Goal: Check status: Check status

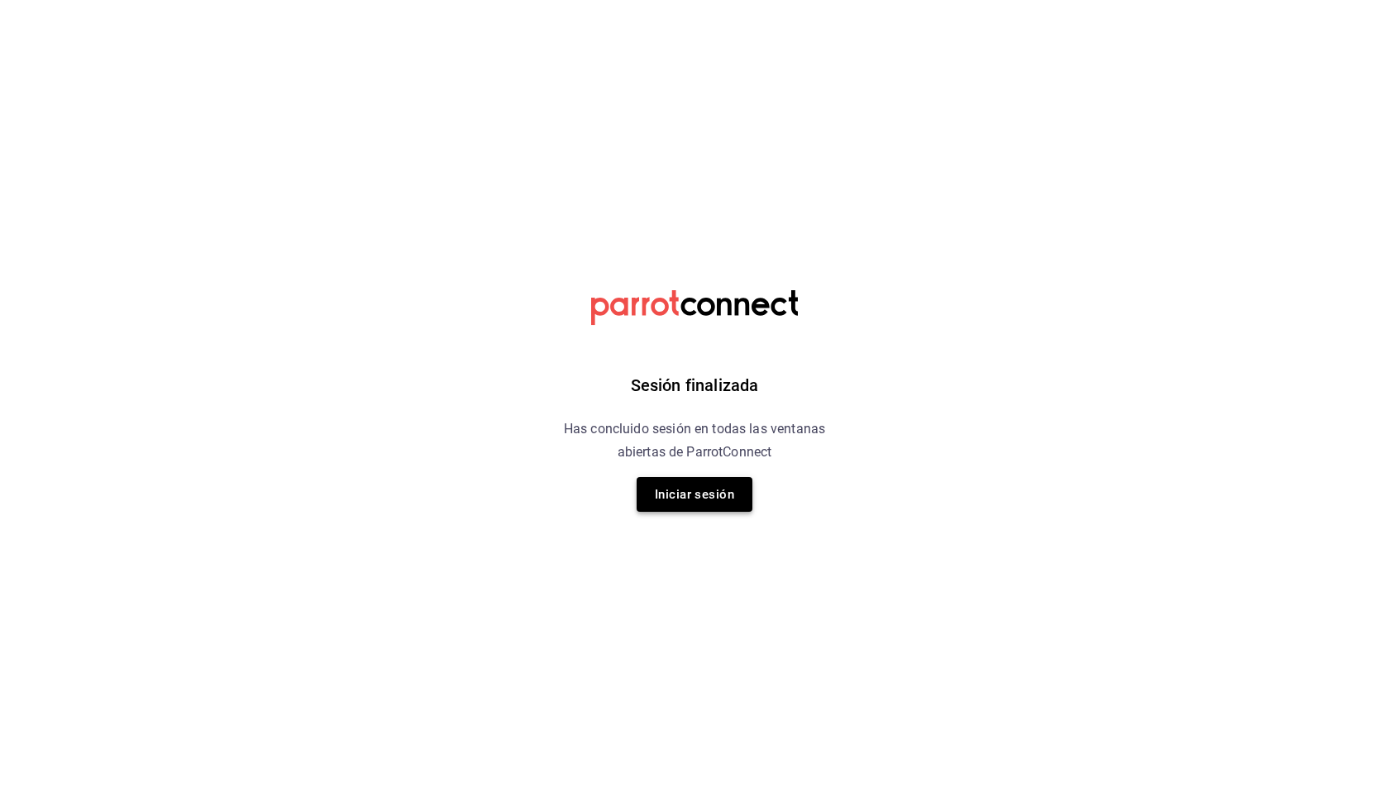
click at [704, 490] on button "Iniciar sesión" at bounding box center [695, 494] width 116 height 35
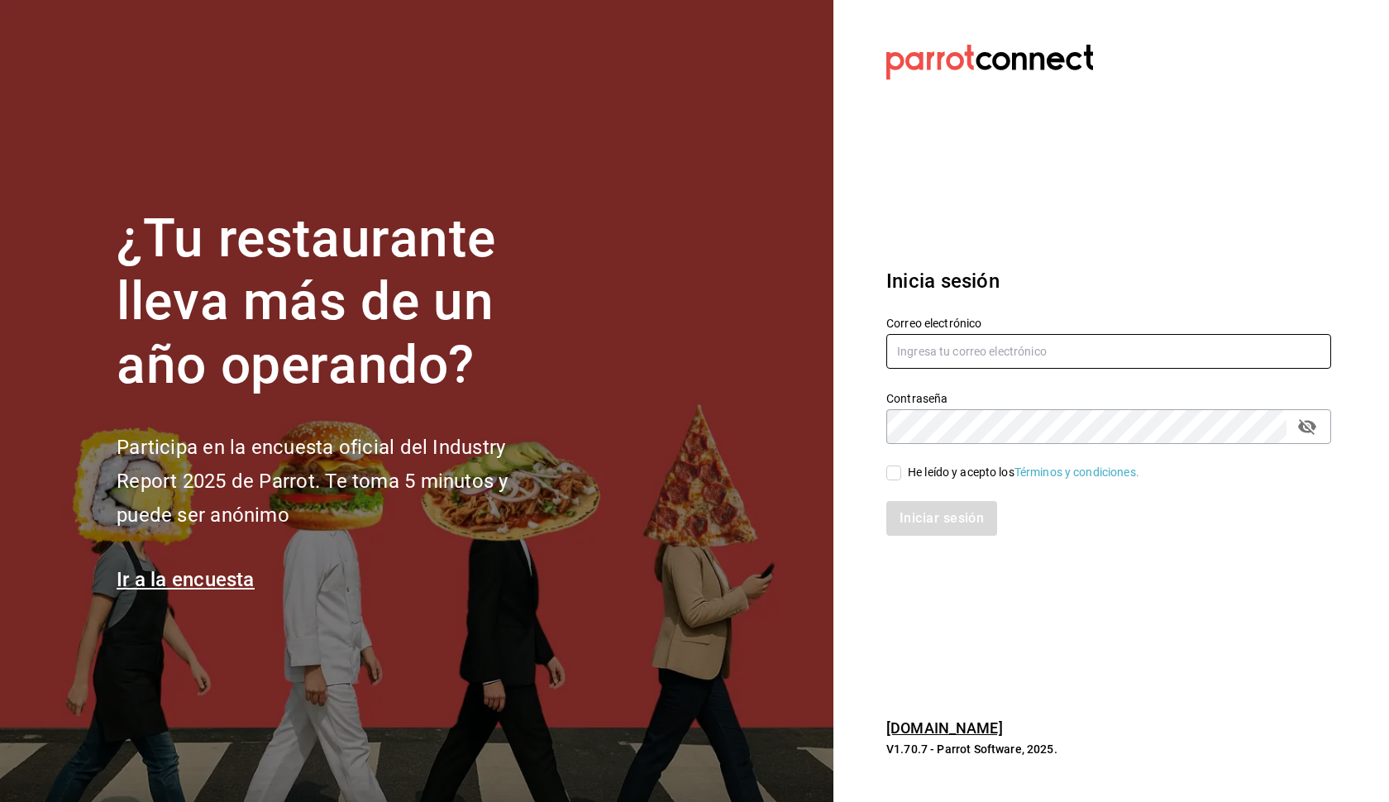
type input "[EMAIL_ADDRESS][DOMAIN_NAME]"
click at [903, 475] on span "He leído y acepto los Términos y condiciones." at bounding box center [1020, 472] width 238 height 17
click at [901, 475] on input "He leído y acepto los Términos y condiciones." at bounding box center [893, 472] width 15 height 15
checkbox input "true"
click at [936, 518] on button "Iniciar sesión" at bounding box center [941, 518] width 111 height 35
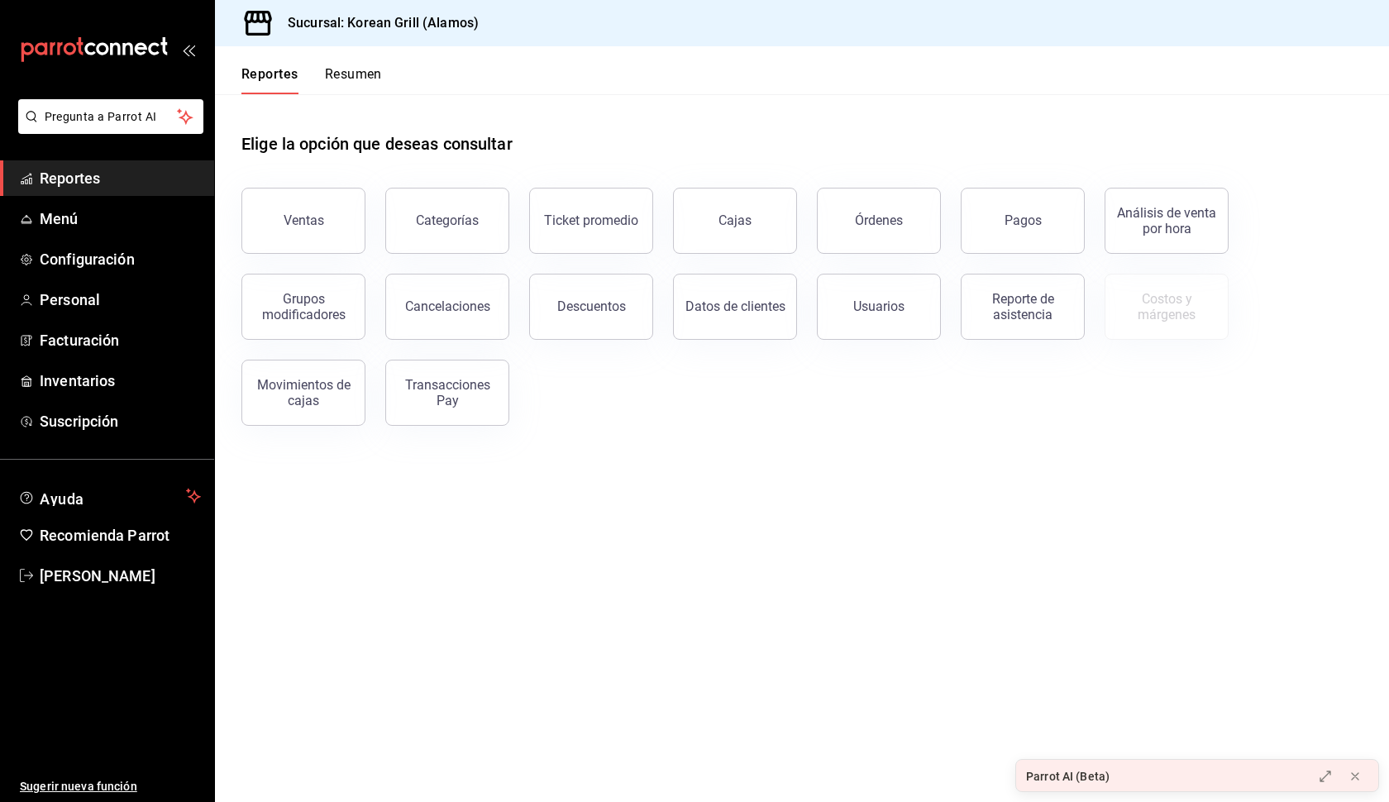
click at [365, 69] on button "Resumen" at bounding box center [353, 80] width 57 height 28
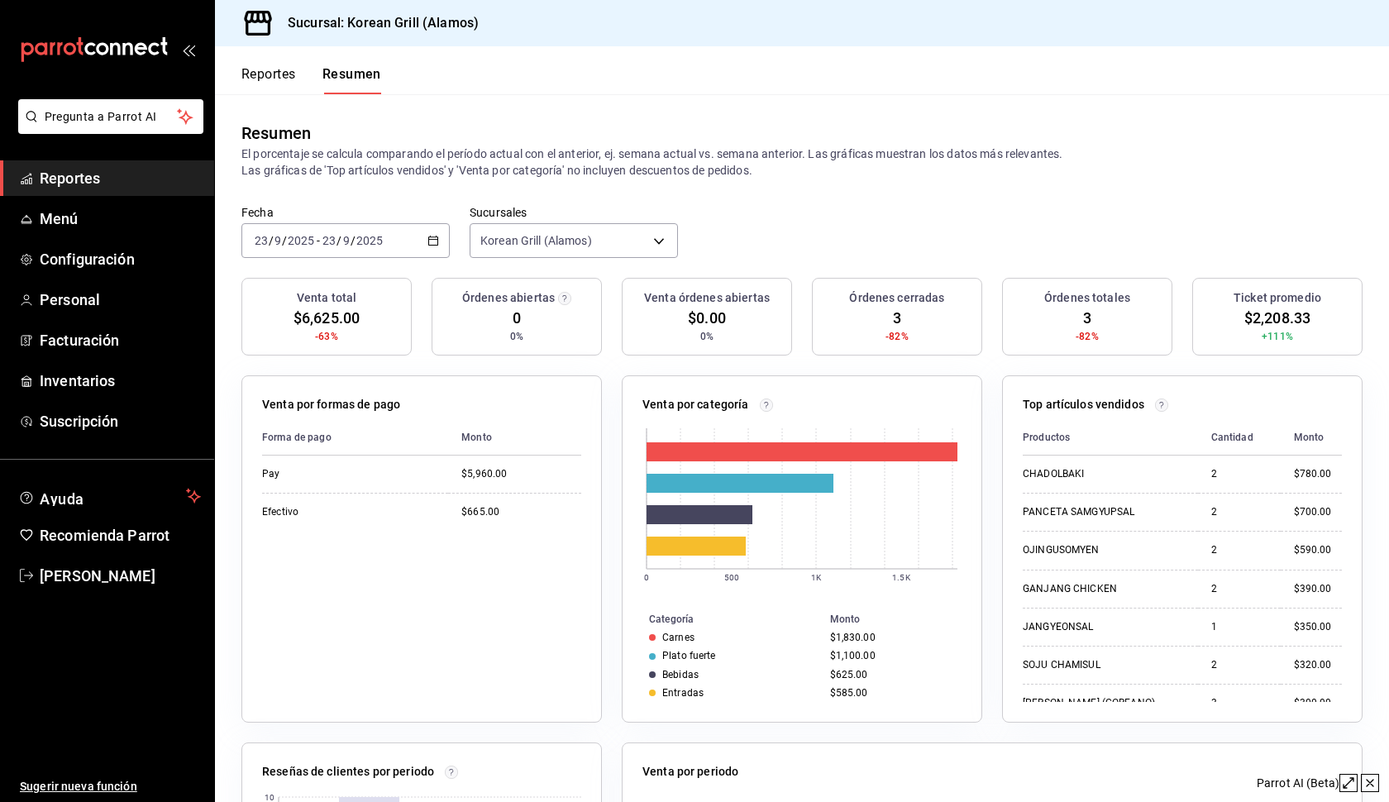
click at [268, 71] on button "Reportes" at bounding box center [268, 80] width 55 height 28
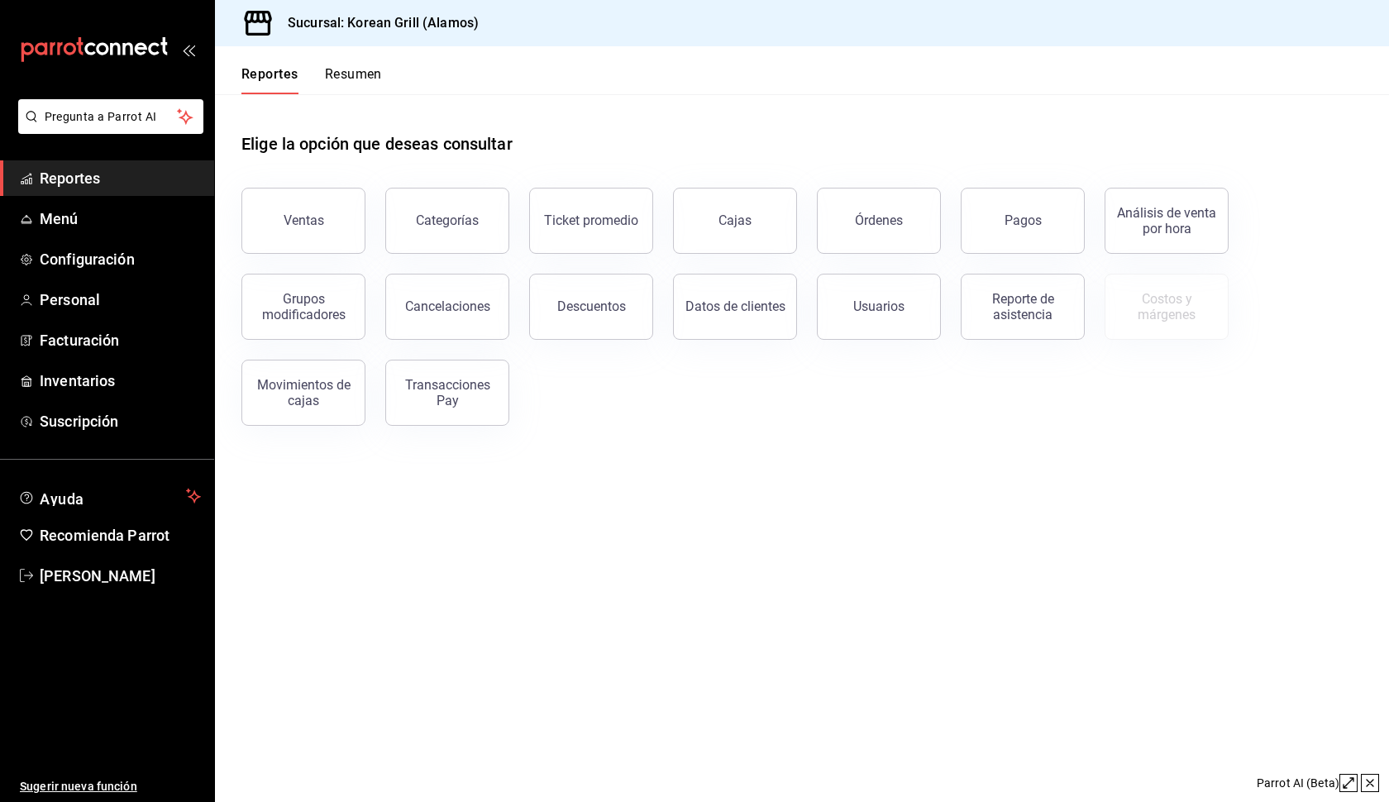
click at [362, 76] on button "Resumen" at bounding box center [353, 80] width 57 height 28
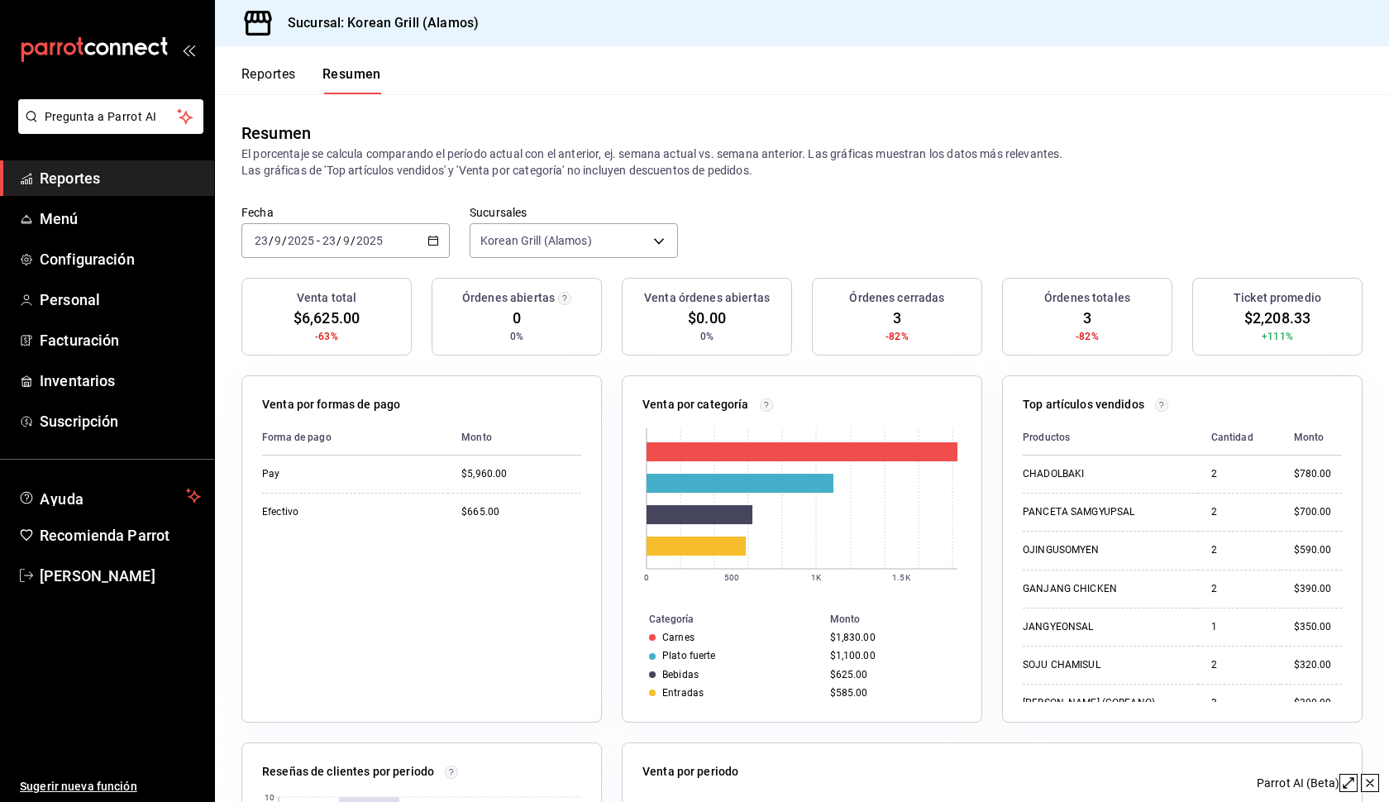
click at [268, 77] on button "Reportes" at bounding box center [268, 80] width 55 height 28
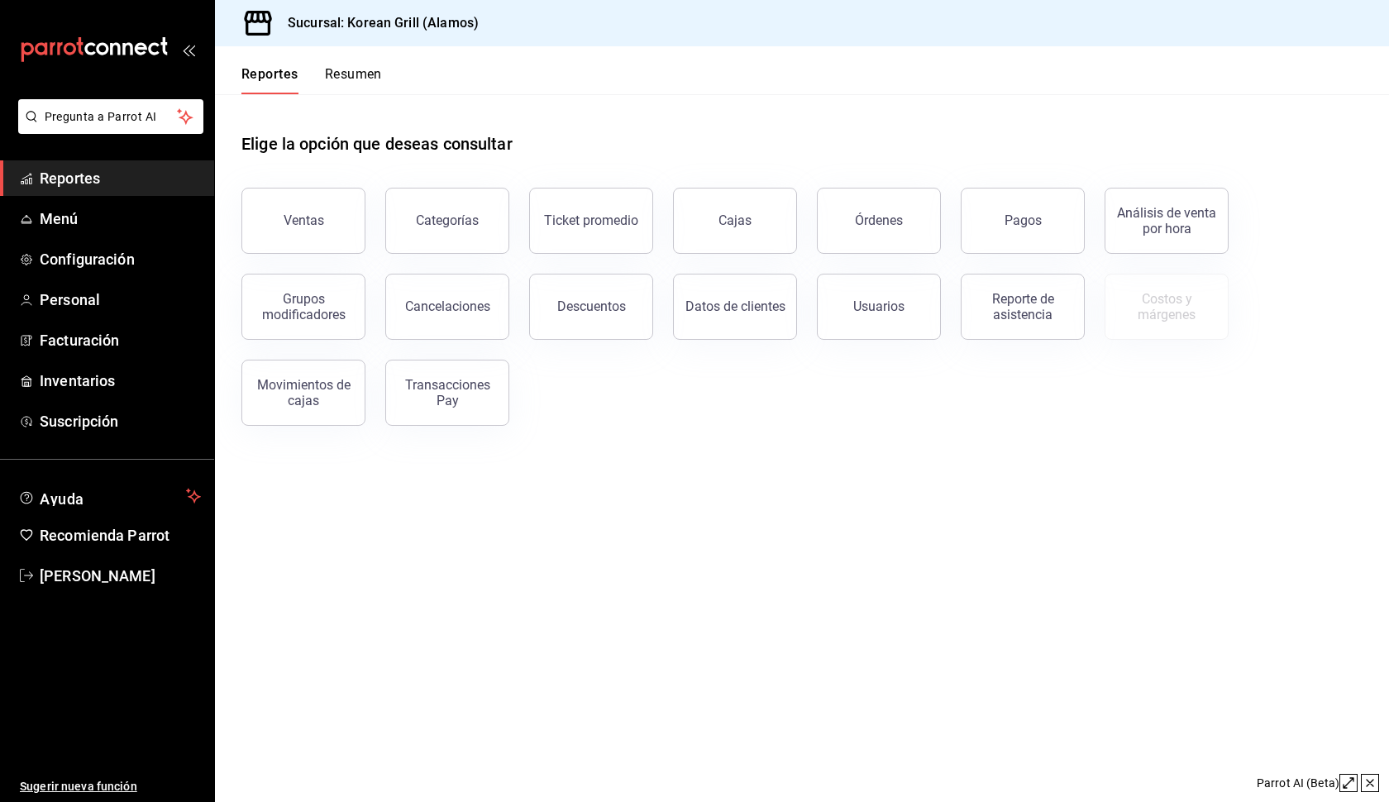
click at [352, 78] on button "Resumen" at bounding box center [353, 80] width 57 height 28
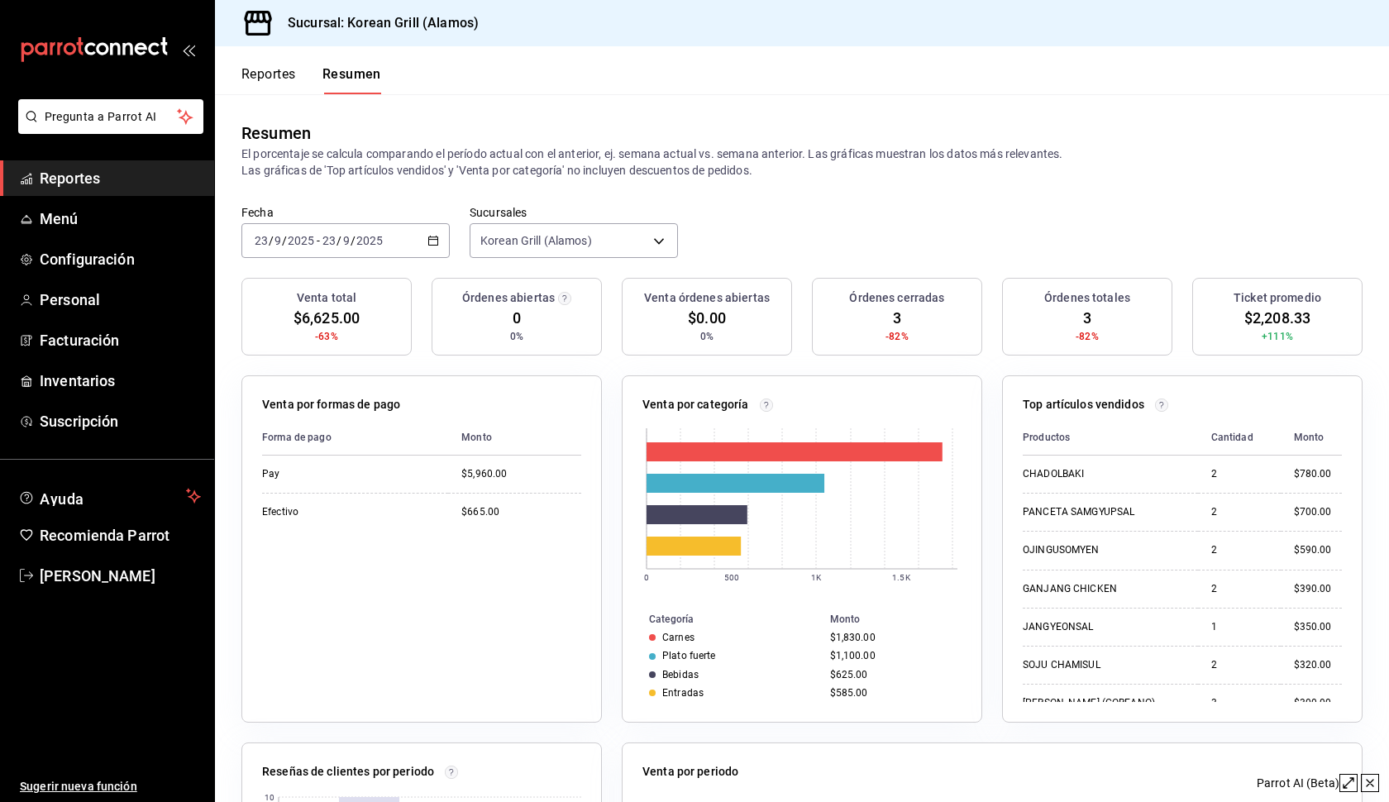
click at [431, 239] on icon "button" at bounding box center [433, 241] width 12 height 12
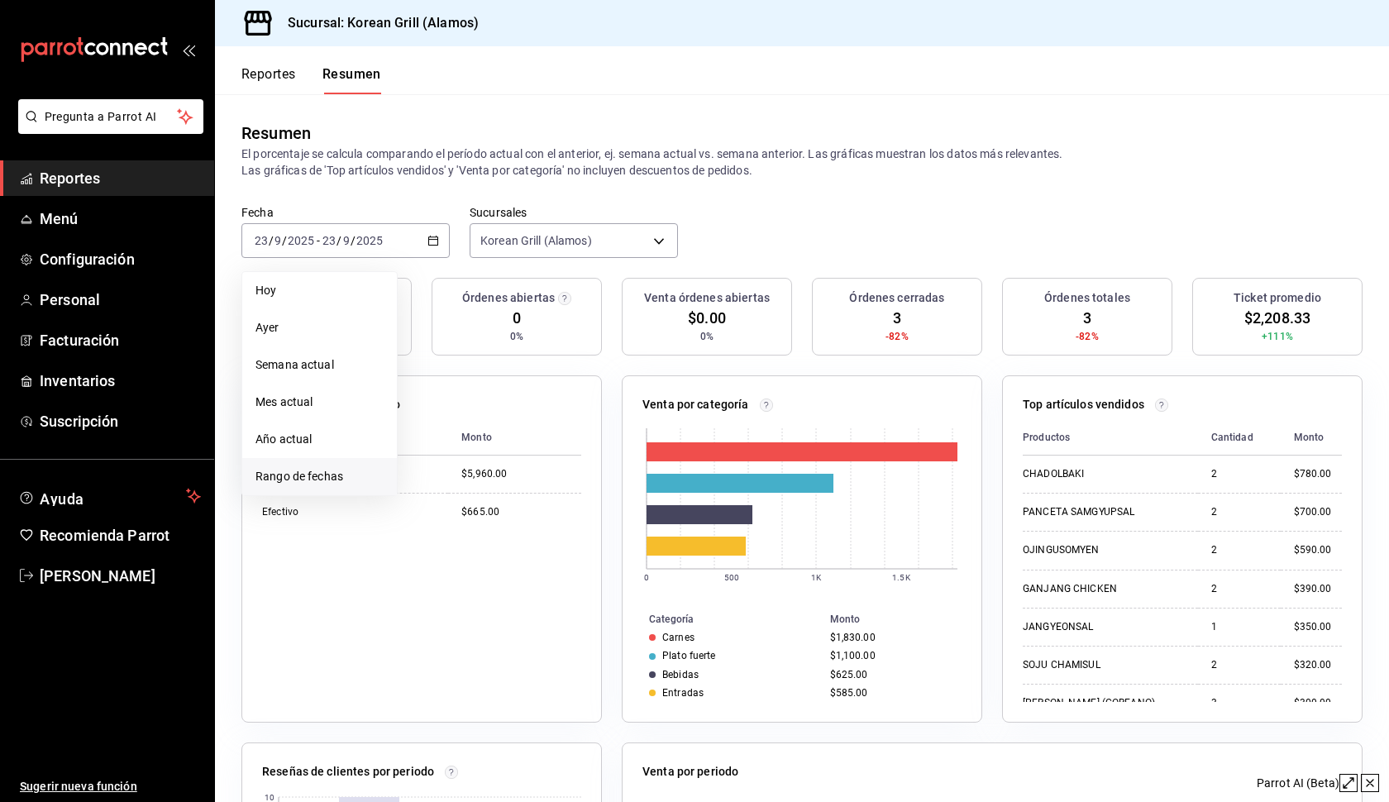
click at [322, 471] on span "Rango de fechas" at bounding box center [319, 476] width 128 height 17
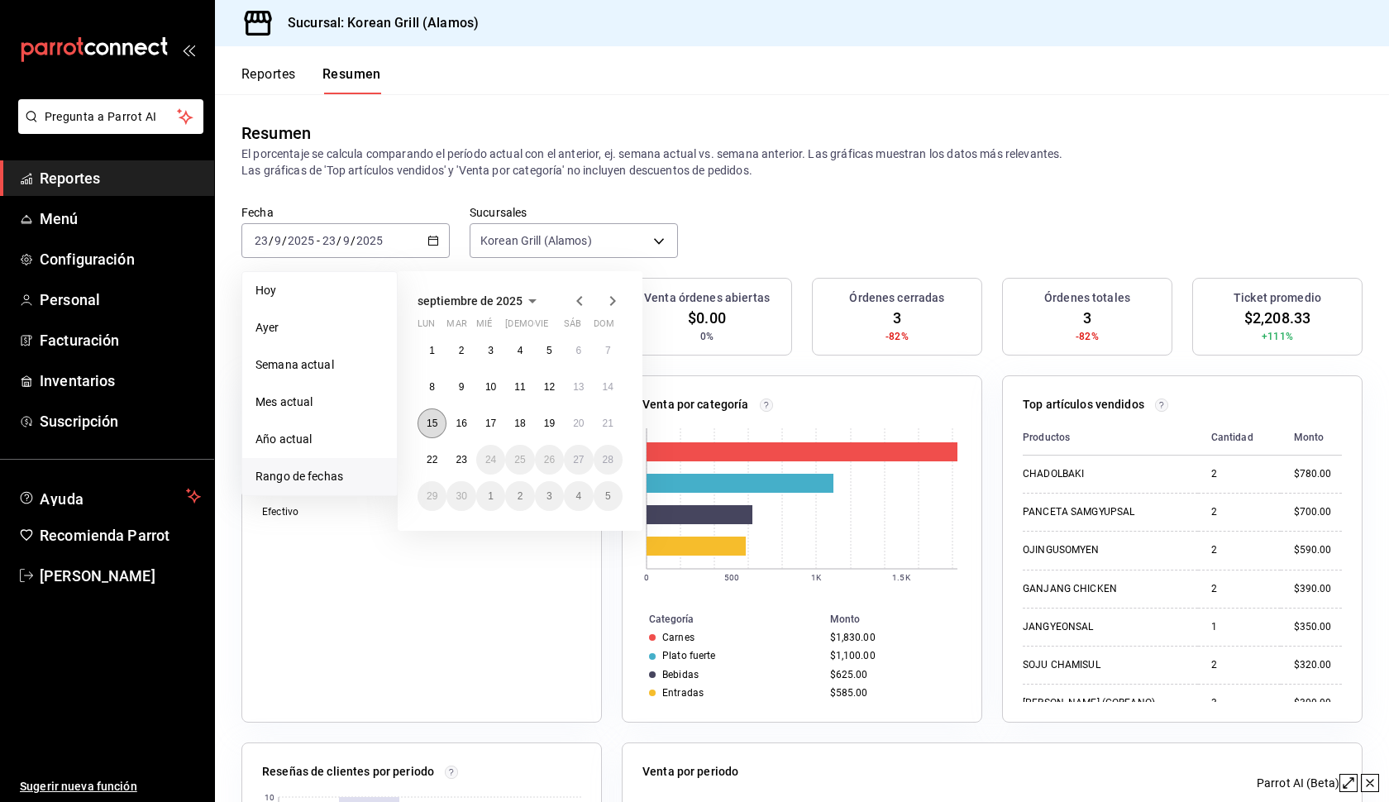
click at [437, 427] on abbr "15" at bounding box center [432, 423] width 11 height 12
click at [275, 69] on button "Reportes" at bounding box center [268, 80] width 55 height 28
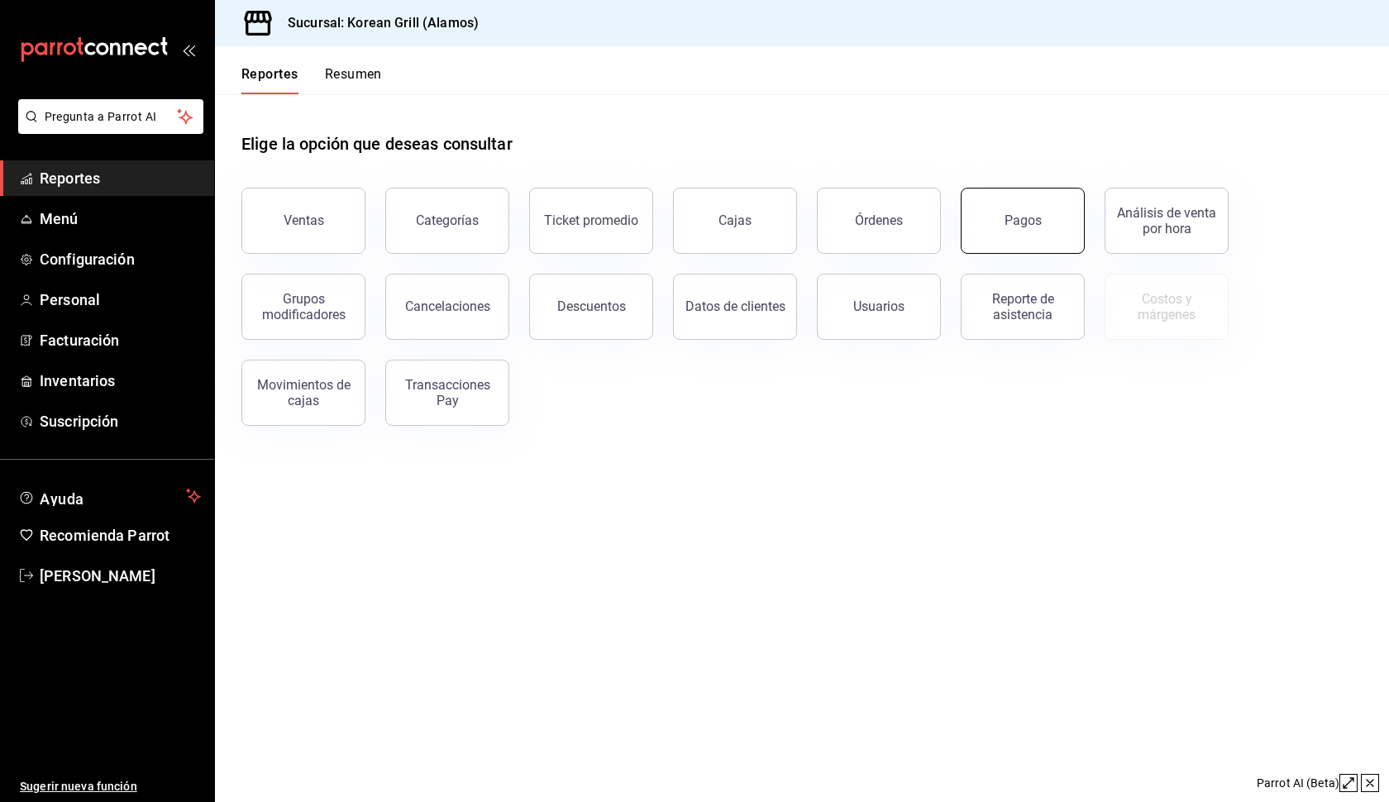
click at [1014, 219] on div "Pagos" at bounding box center [1022, 220] width 37 height 16
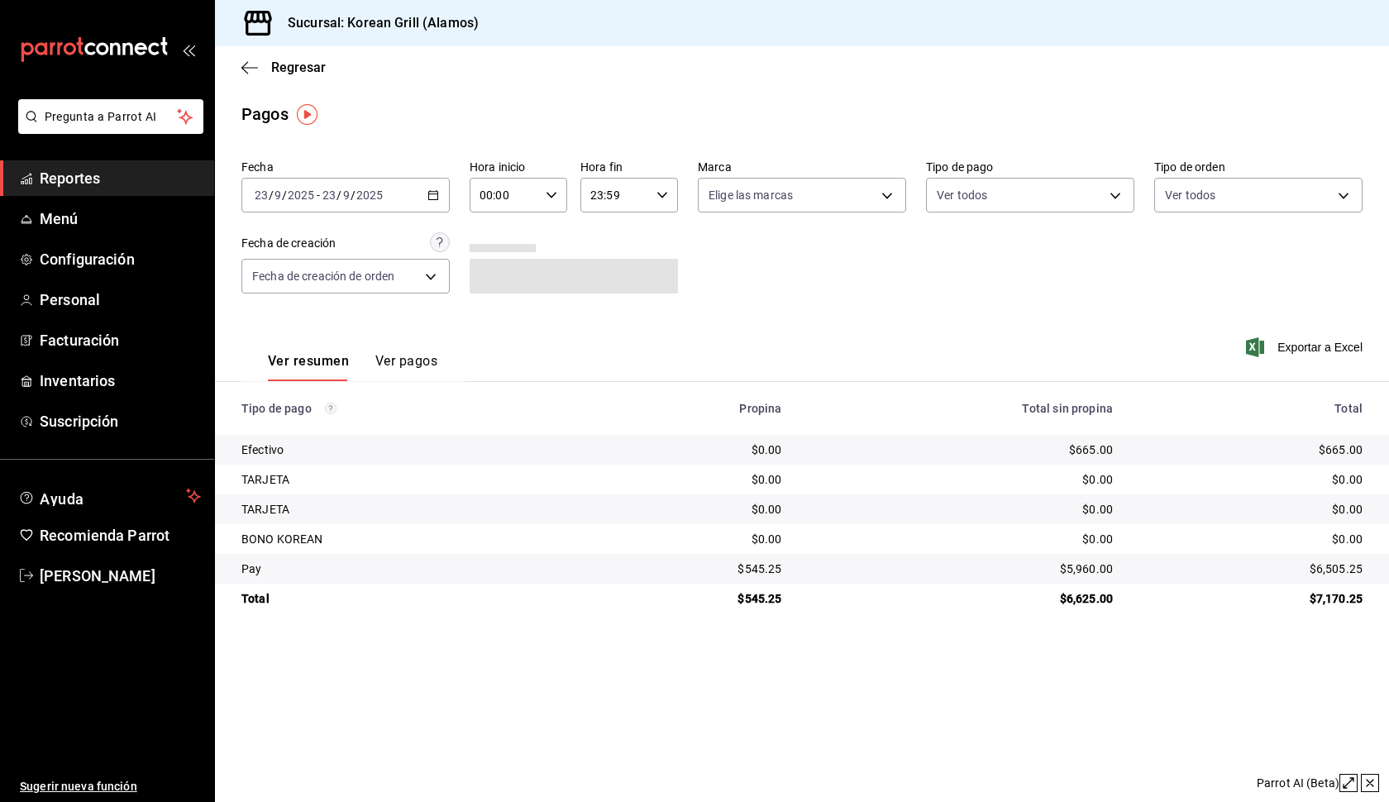
click at [437, 194] on \(Stroke\) "button" at bounding box center [433, 193] width 9 height 1
click at [323, 428] on span "Rango de fechas" at bounding box center [319, 430] width 128 height 17
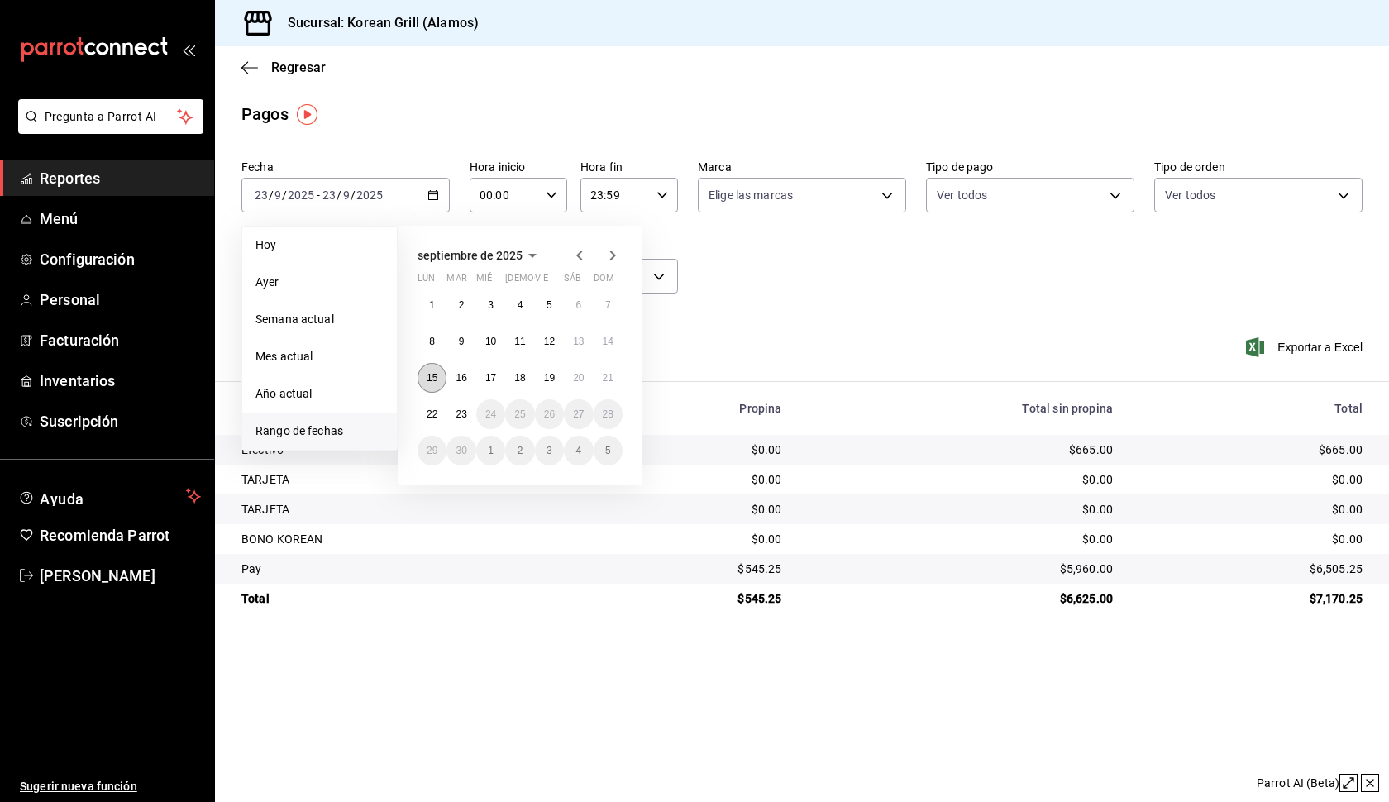
click at [436, 379] on abbr "15" at bounding box center [432, 378] width 11 height 12
click at [608, 379] on abbr "21" at bounding box center [608, 378] width 11 height 12
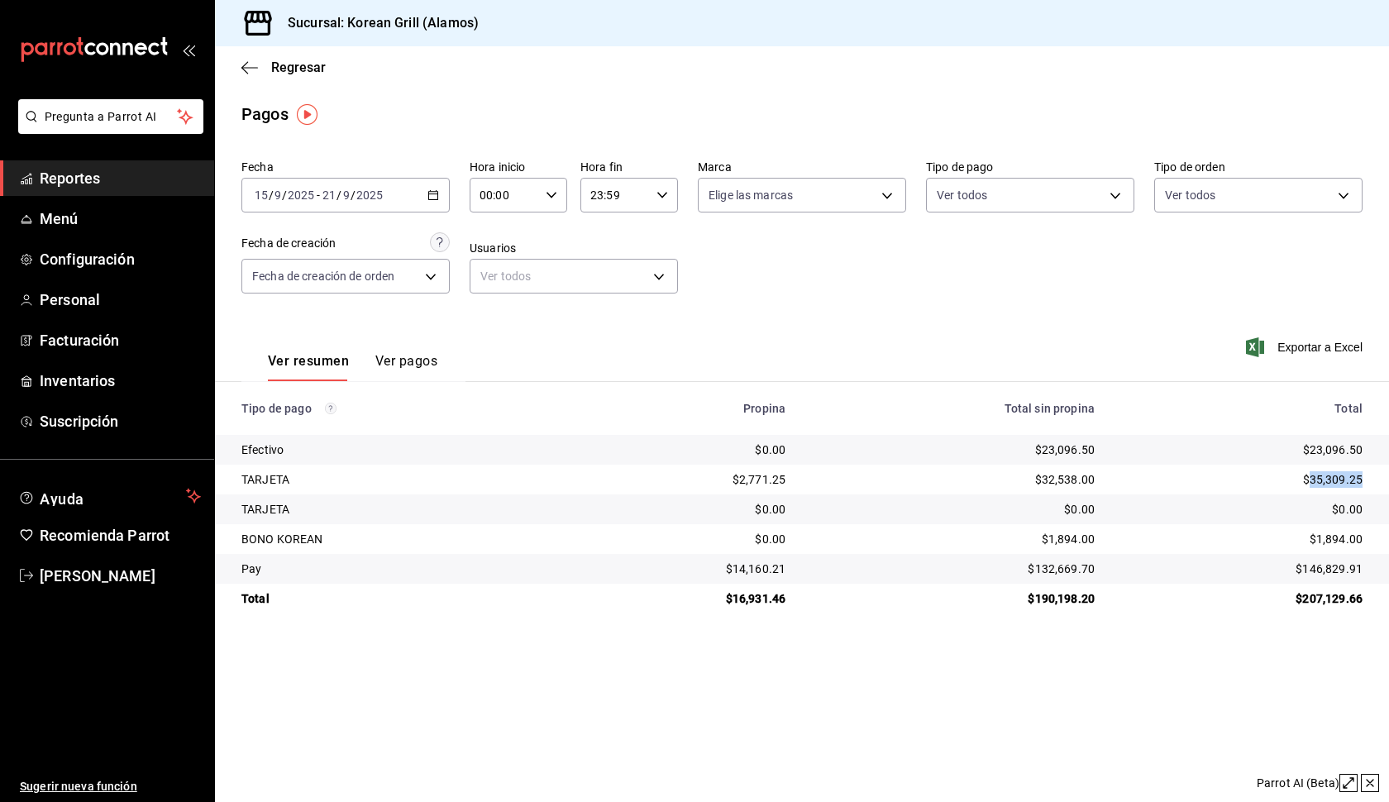
drag, startPoint x: 1361, startPoint y: 481, endPoint x: 1312, endPoint y: 484, distance: 48.8
click at [1312, 484] on div "$35,309.25" at bounding box center [1241, 479] width 241 height 17
click at [435, 194] on \(Stroke\) "button" at bounding box center [433, 193] width 9 height 1
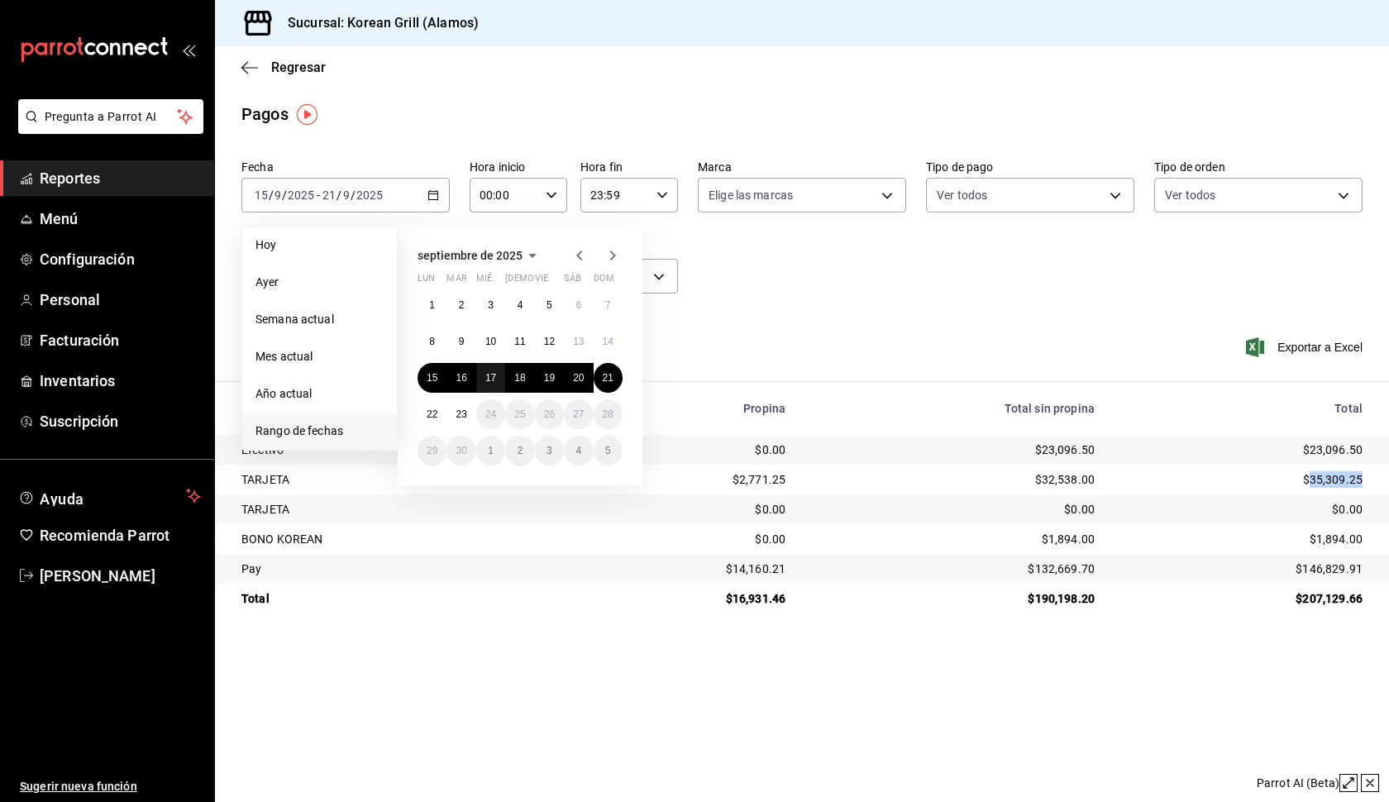
click at [494, 379] on abbr "17" at bounding box center [490, 378] width 11 height 12
click at [613, 378] on abbr "21" at bounding box center [608, 378] width 11 height 12
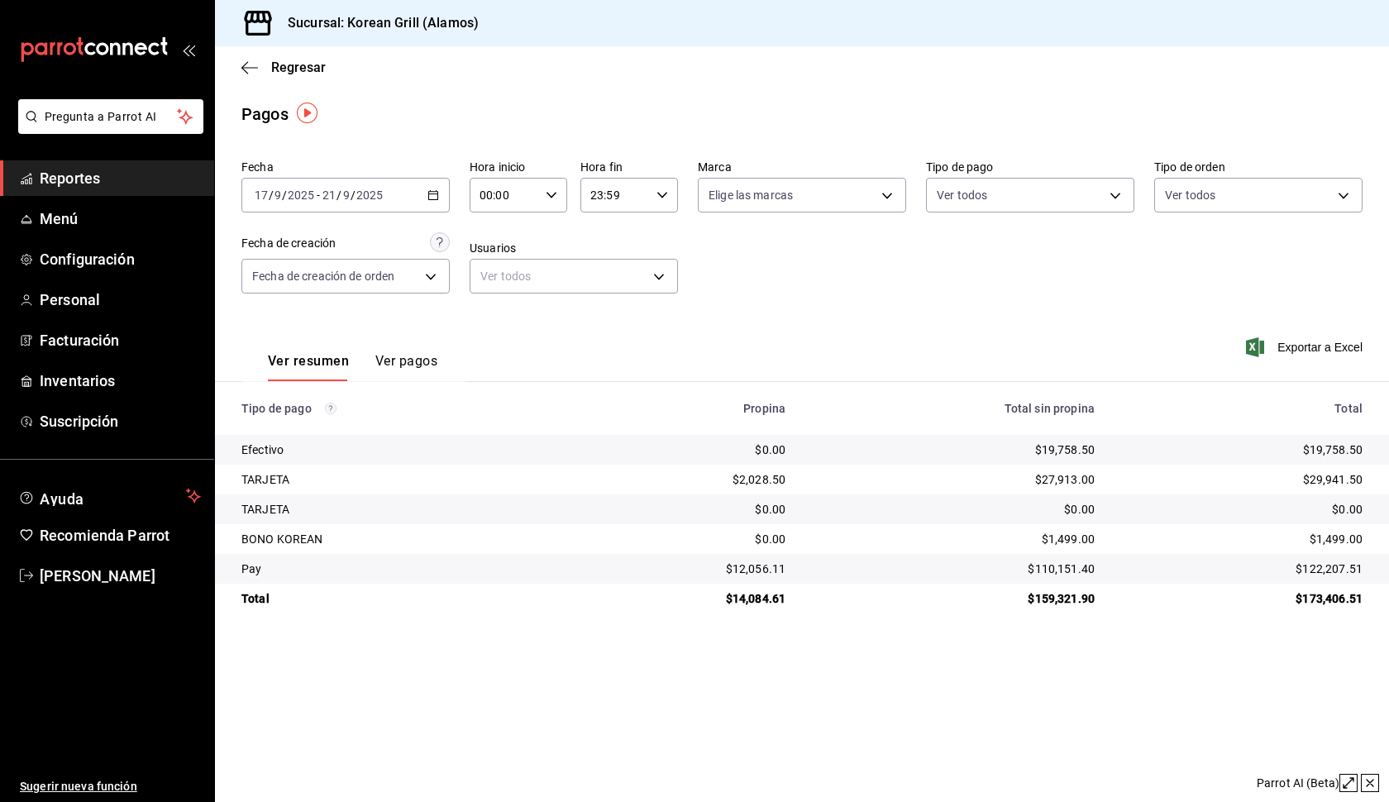
scroll to position [2, 2]
click at [93, 582] on span "[PERSON_NAME]" at bounding box center [120, 576] width 161 height 22
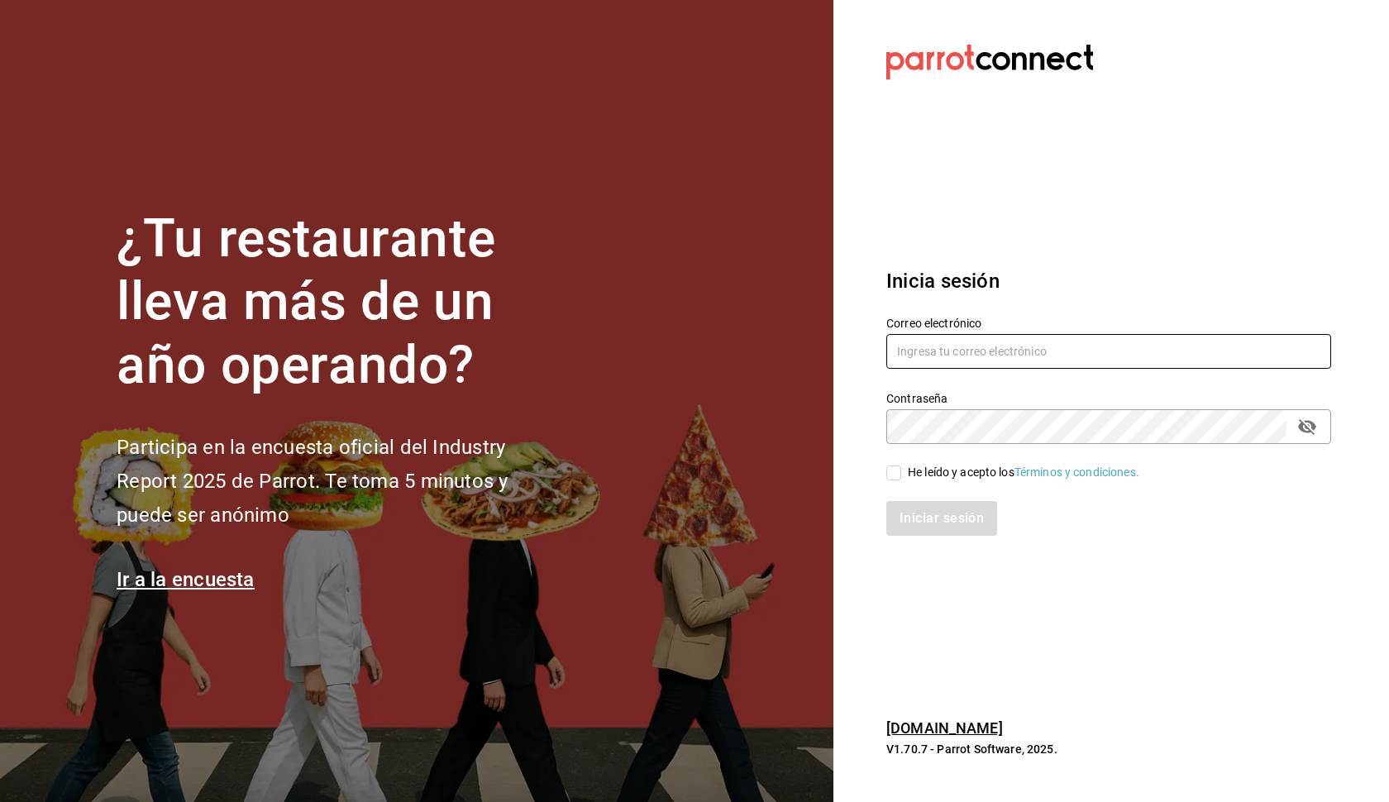
type input "aacevedogarcia0@gmail.com"
click at [898, 474] on input "He leído y acepto los Términos y condiciones." at bounding box center [893, 472] width 15 height 15
checkbox input "true"
click at [937, 519] on button "Iniciar sesión" at bounding box center [941, 518] width 111 height 35
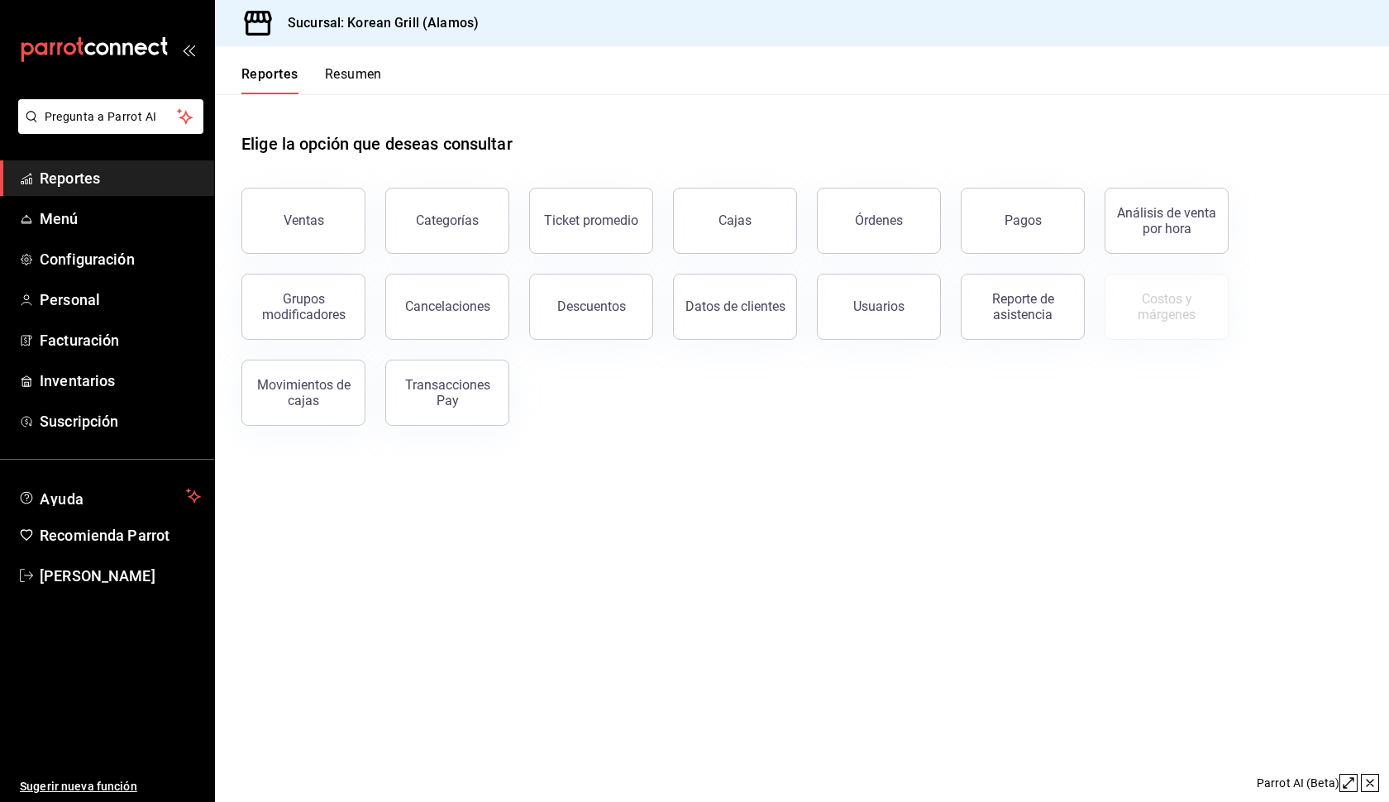
click at [358, 76] on button "Resumen" at bounding box center [353, 80] width 57 height 28
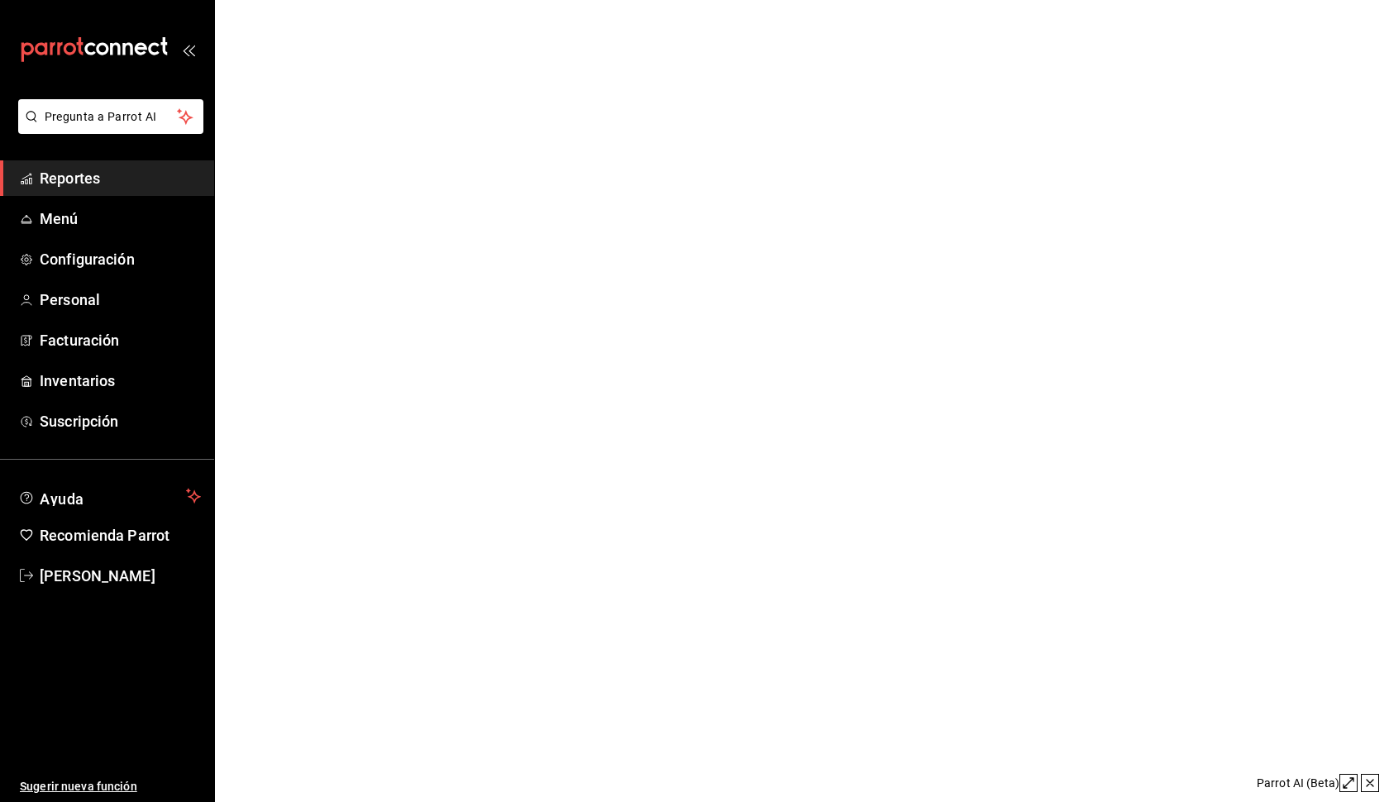
click at [359, 0] on html "Pregunta a Parrot AI Reportes Menú Configuración Personal Facturación Inventari…" at bounding box center [694, 0] width 1389 height 0
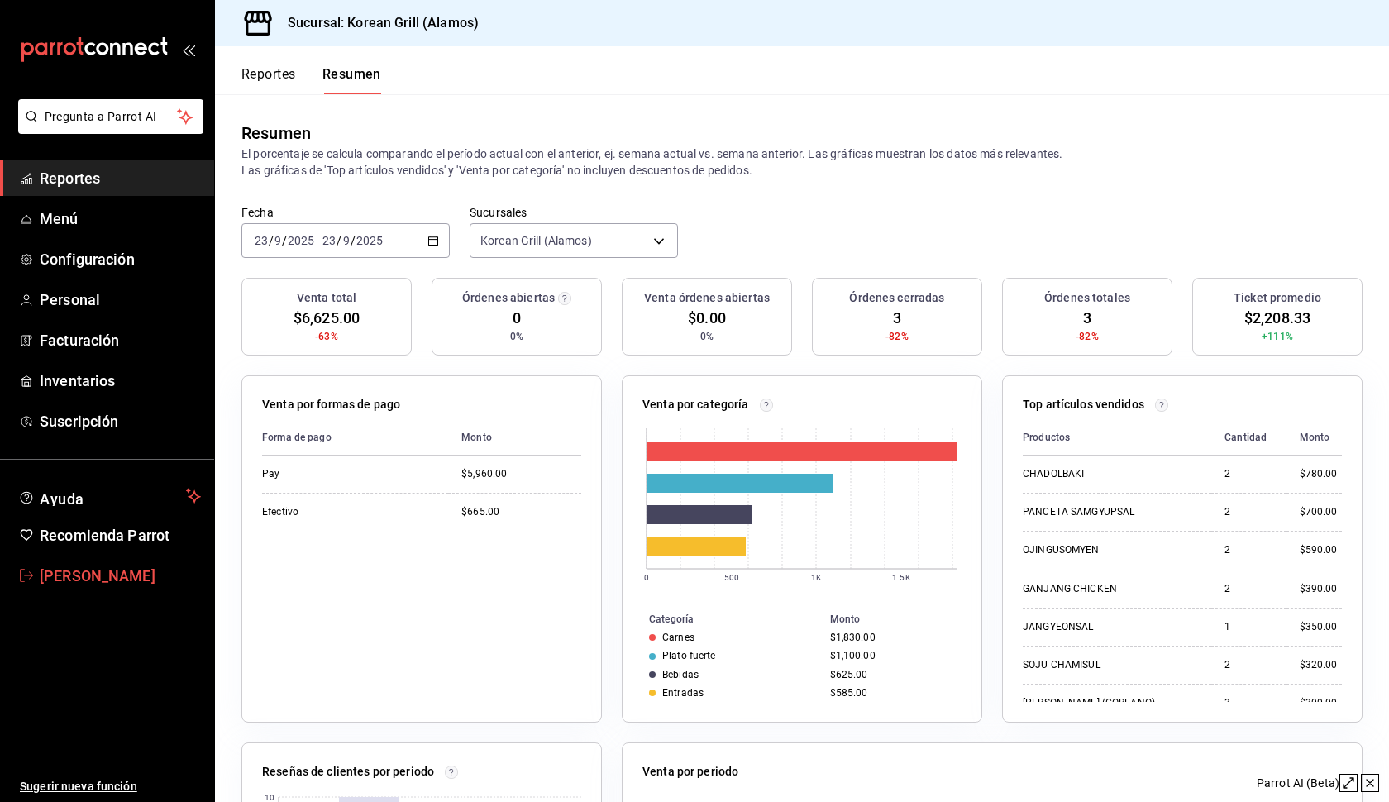
click at [60, 583] on span "[PERSON_NAME]" at bounding box center [120, 576] width 161 height 22
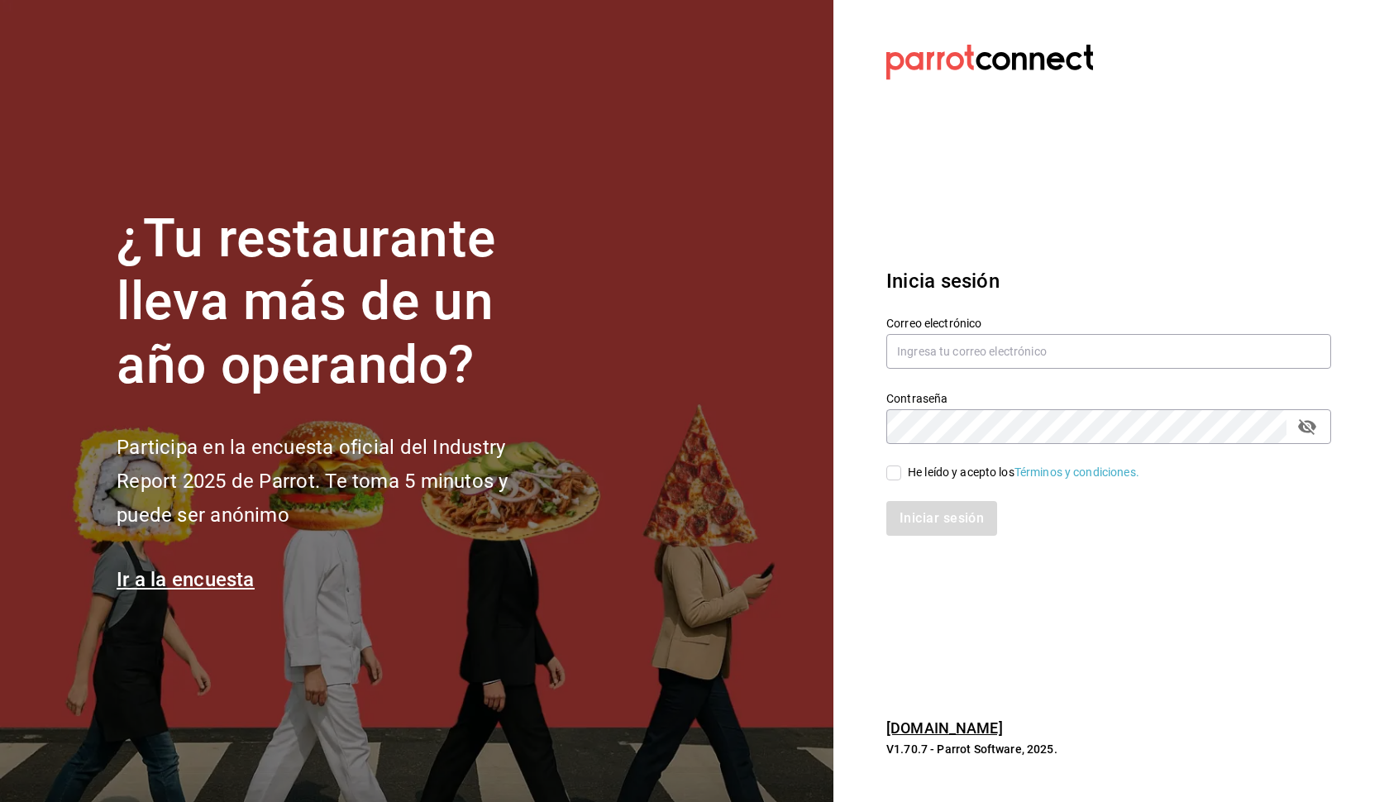
click at [1189, 387] on div "Contraseña Contraseña" at bounding box center [1098, 407] width 465 height 73
click at [1064, 353] on input "text" at bounding box center [1108, 351] width 445 height 35
type input "acer.garcia@gmail.com"
click at [896, 475] on input "He leído y acepto los Términos y condiciones." at bounding box center [893, 472] width 15 height 15
checkbox input "true"
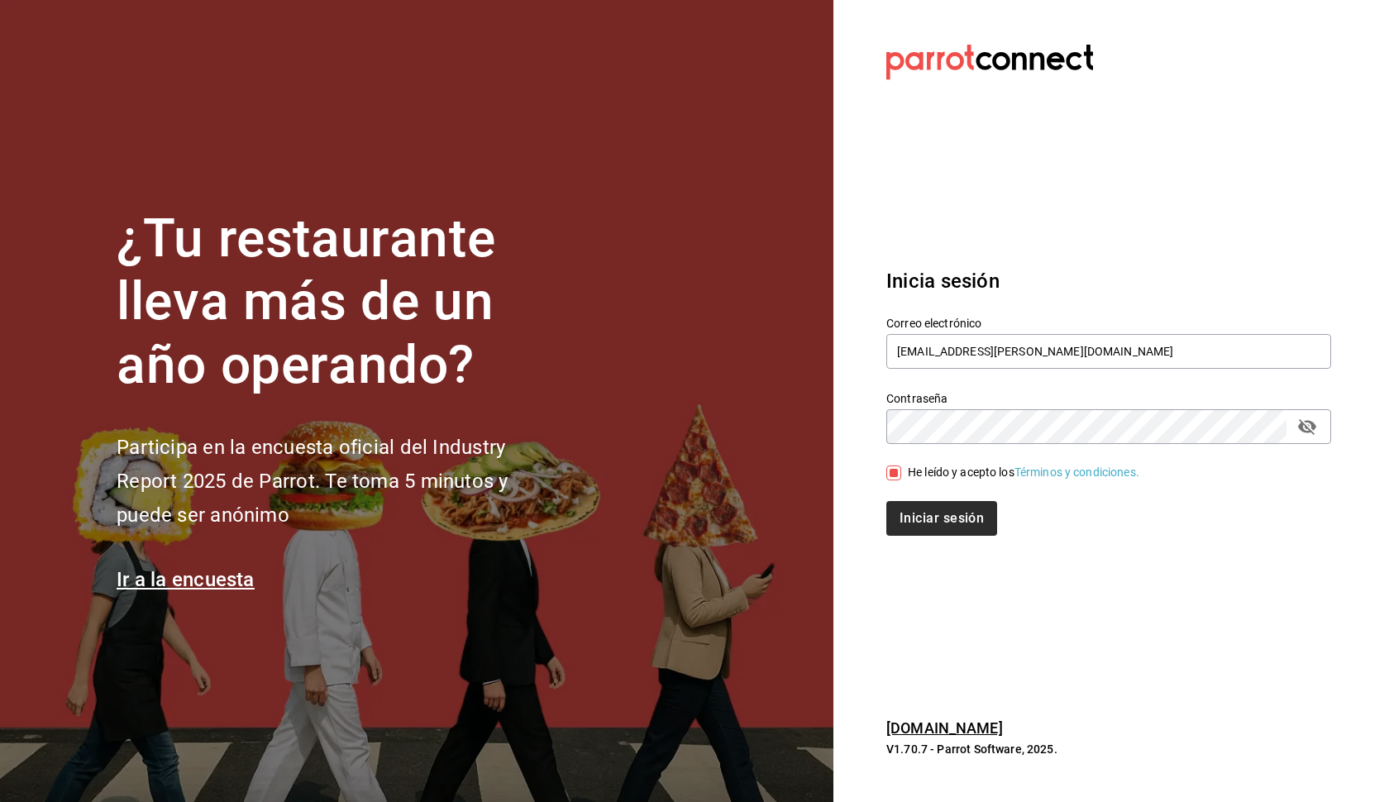
click at [947, 522] on button "Iniciar sesión" at bounding box center [941, 518] width 111 height 35
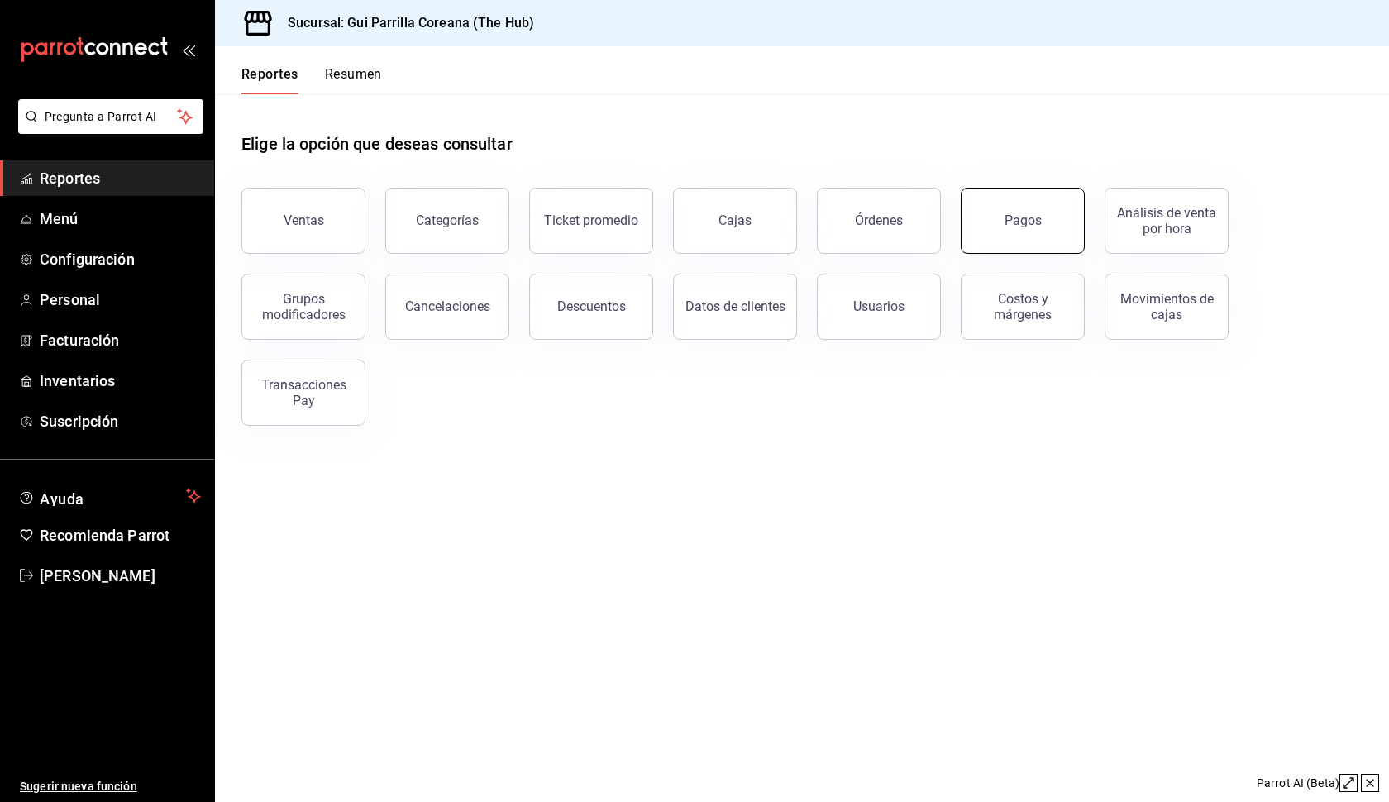
click at [996, 232] on button "Pagos" at bounding box center [1023, 221] width 124 height 66
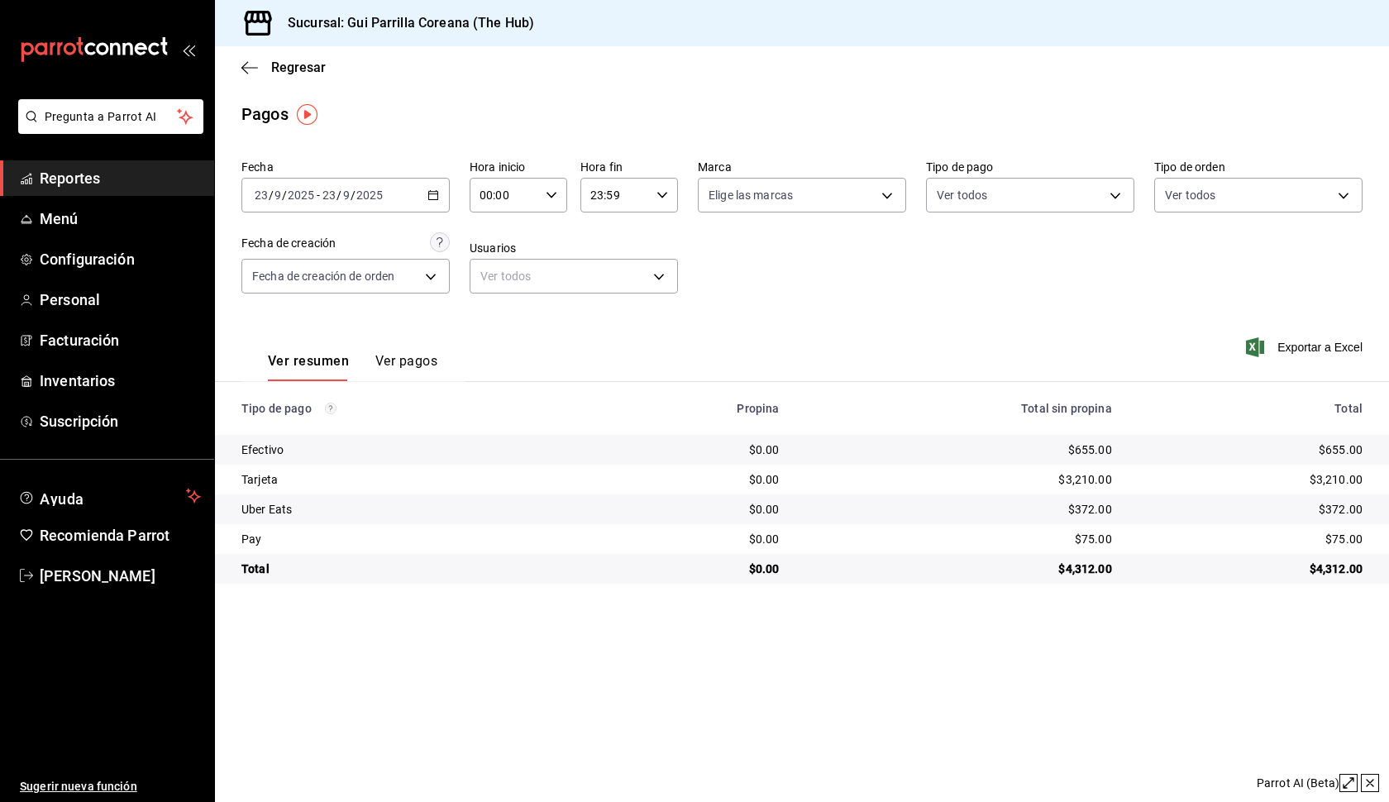
click at [439, 200] on div "[DATE] [DATE] - [DATE] [DATE]" at bounding box center [345, 195] width 208 height 35
click at [327, 432] on span "Rango de fechas" at bounding box center [319, 430] width 128 height 17
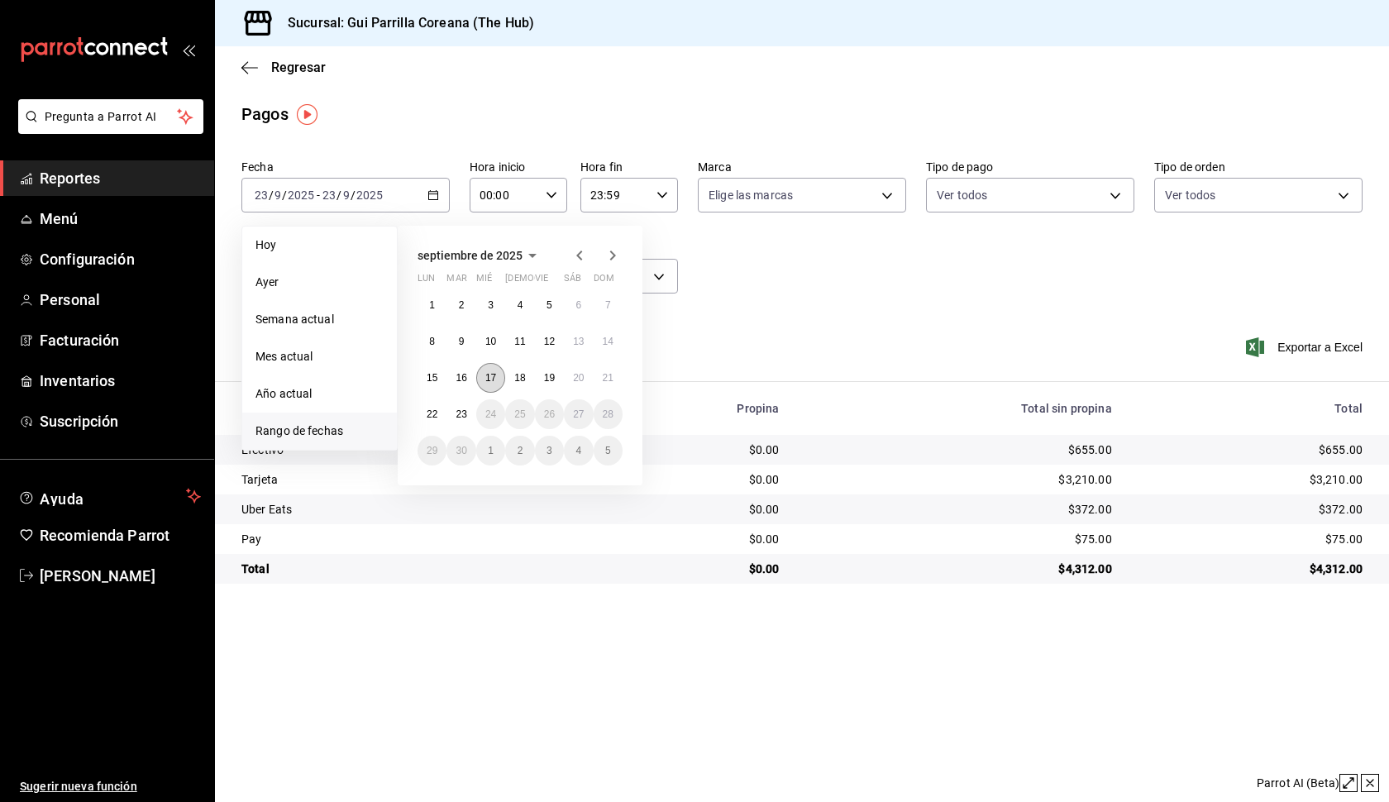
click at [484, 375] on button "17" at bounding box center [490, 378] width 29 height 30
click at [606, 379] on abbr "21" at bounding box center [608, 378] width 11 height 12
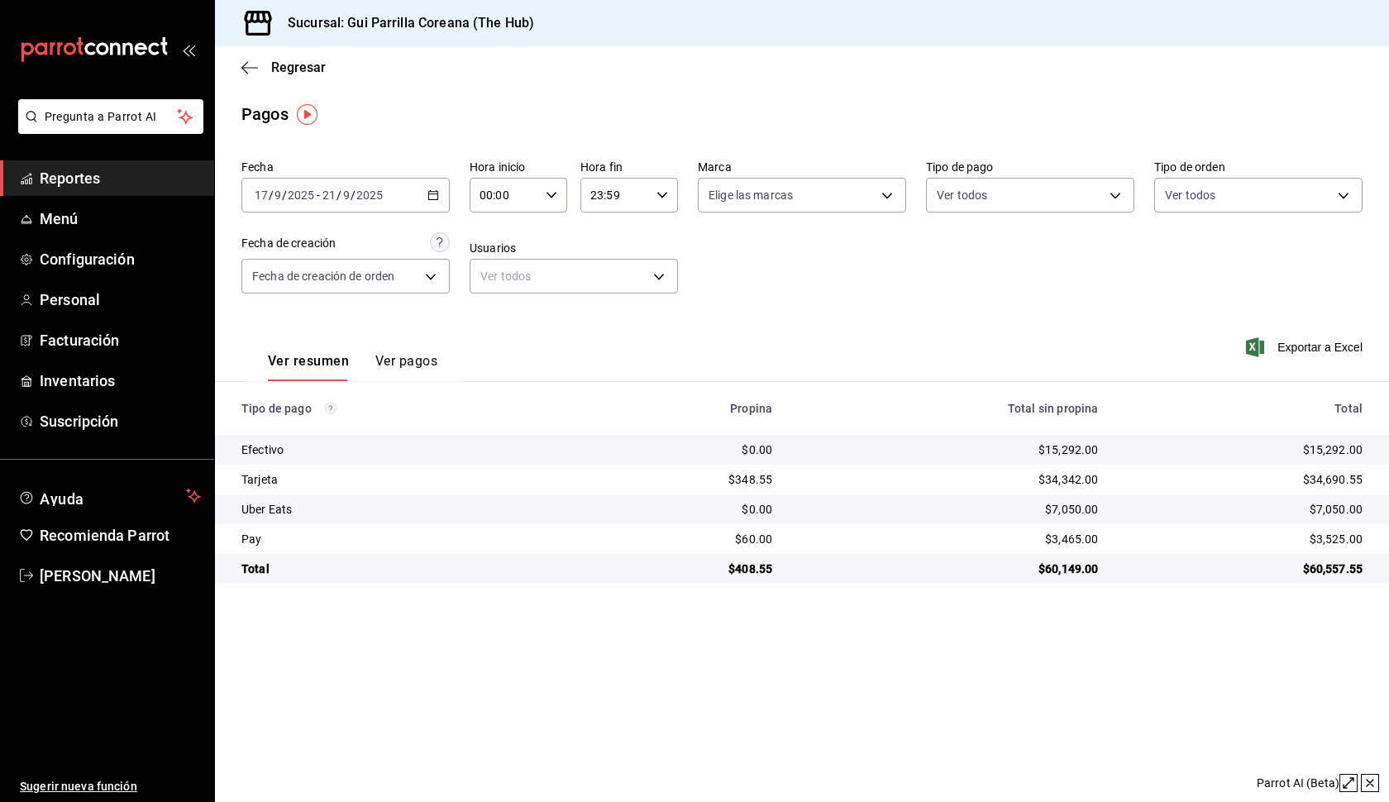
click at [81, 182] on span "Reportes" at bounding box center [120, 178] width 161 height 22
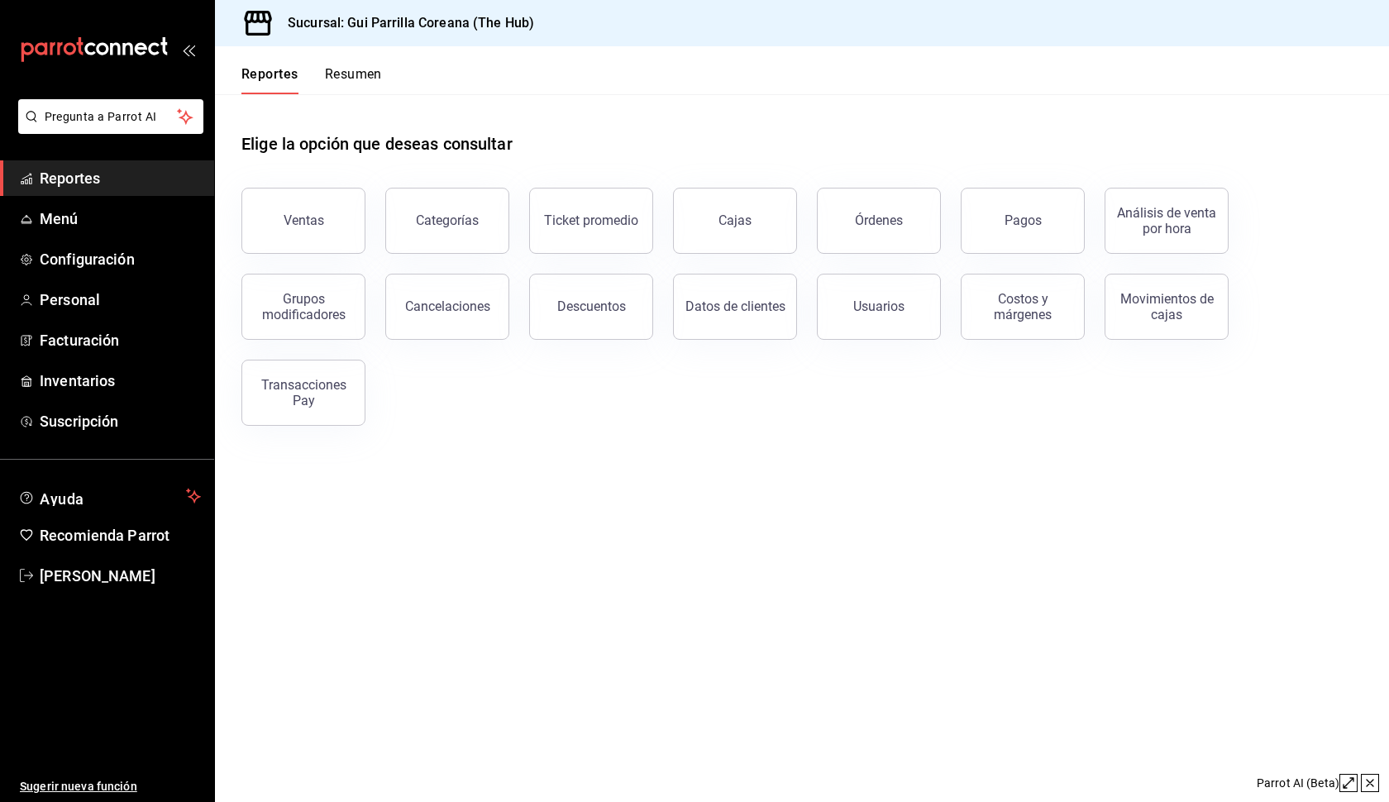
click at [364, 78] on button "Resumen" at bounding box center [353, 80] width 57 height 28
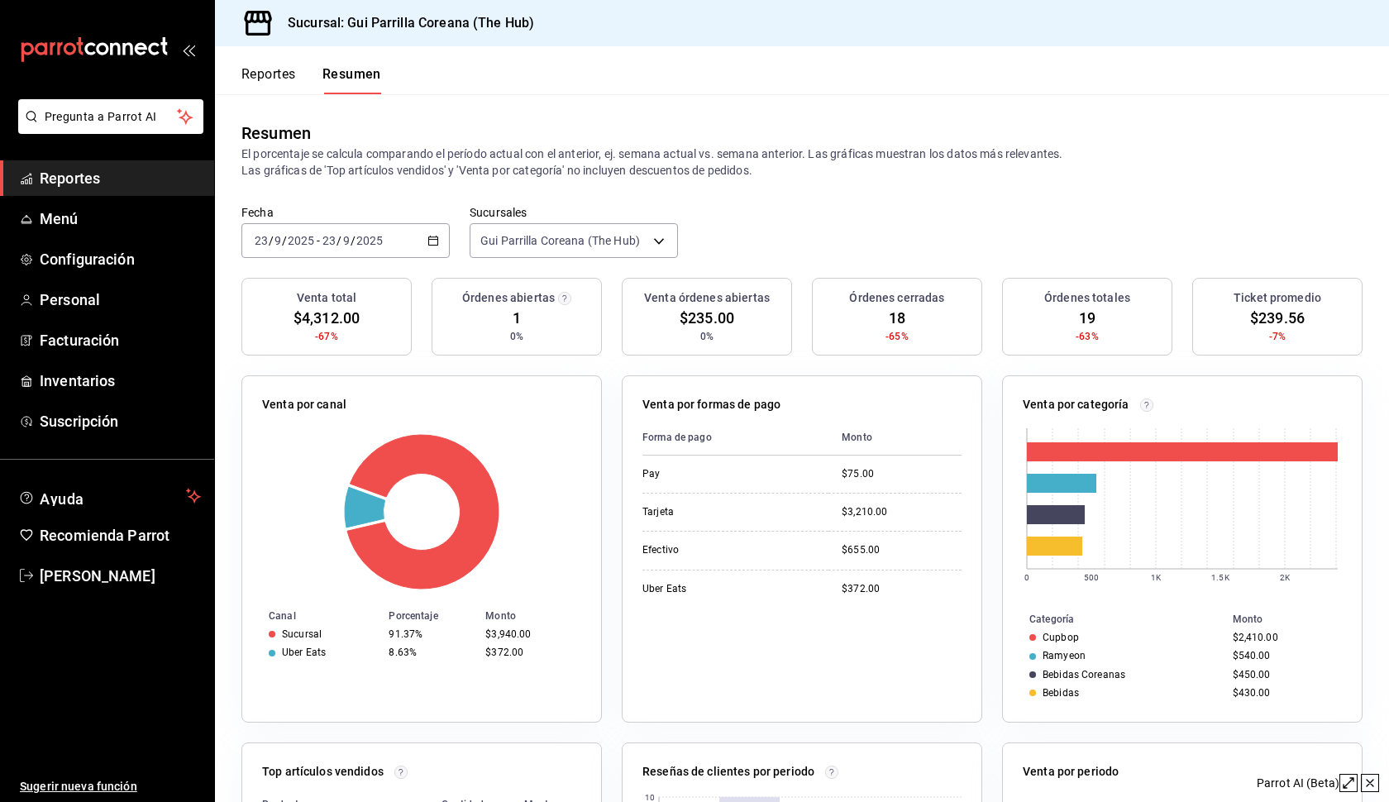
click at [269, 79] on button "Reportes" at bounding box center [268, 80] width 55 height 28
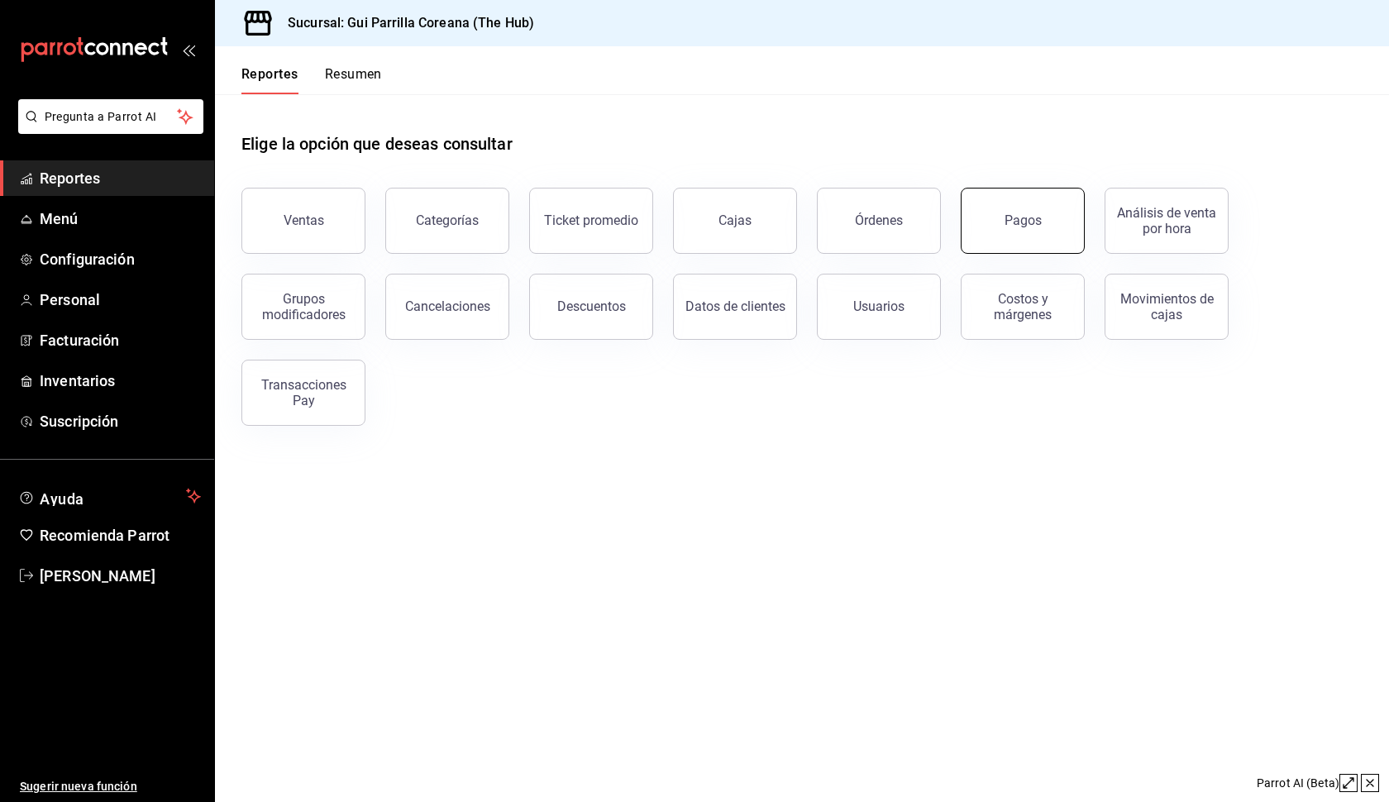
click at [1028, 234] on button "Pagos" at bounding box center [1023, 221] width 124 height 66
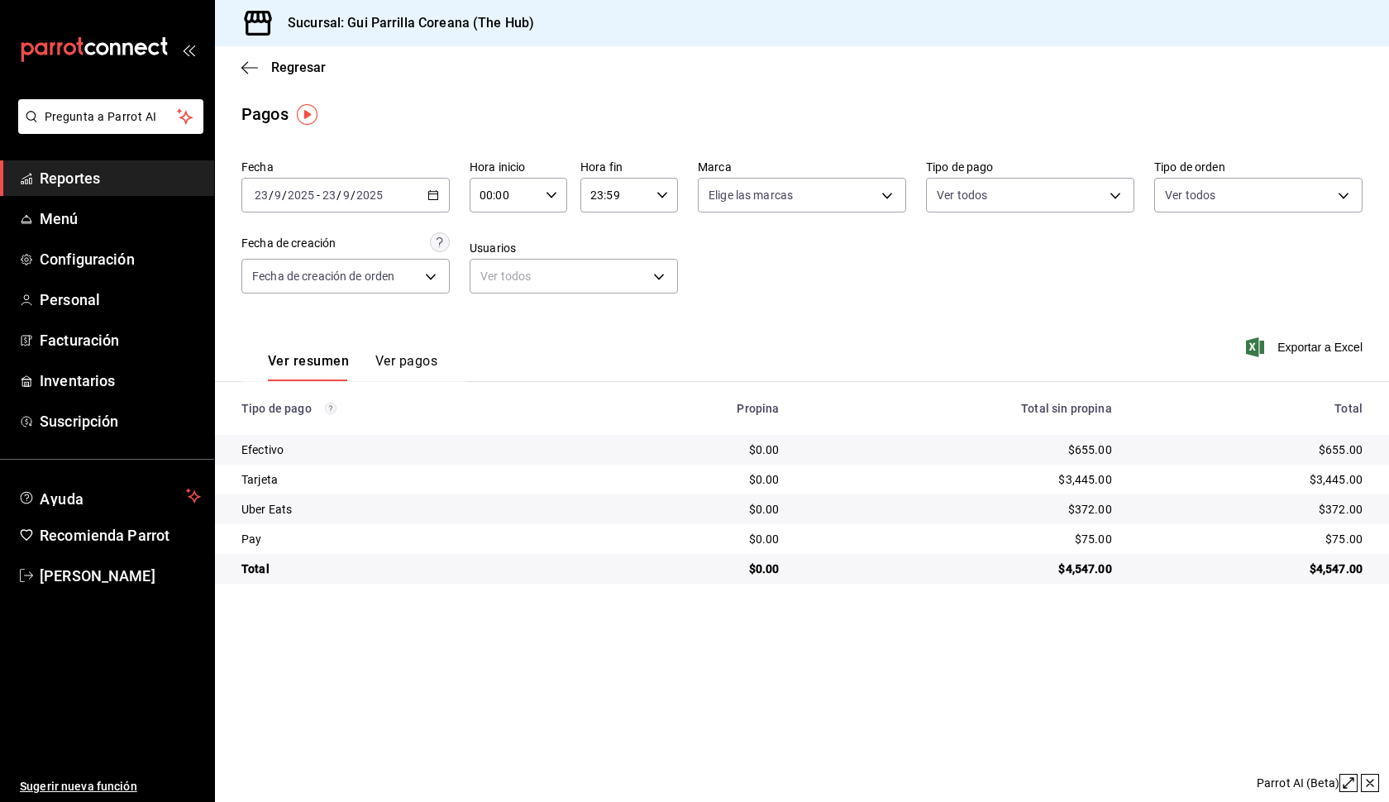
click at [433, 197] on icon "button" at bounding box center [433, 195] width 12 height 12
click at [319, 425] on span "Rango de fechas" at bounding box center [319, 430] width 128 height 17
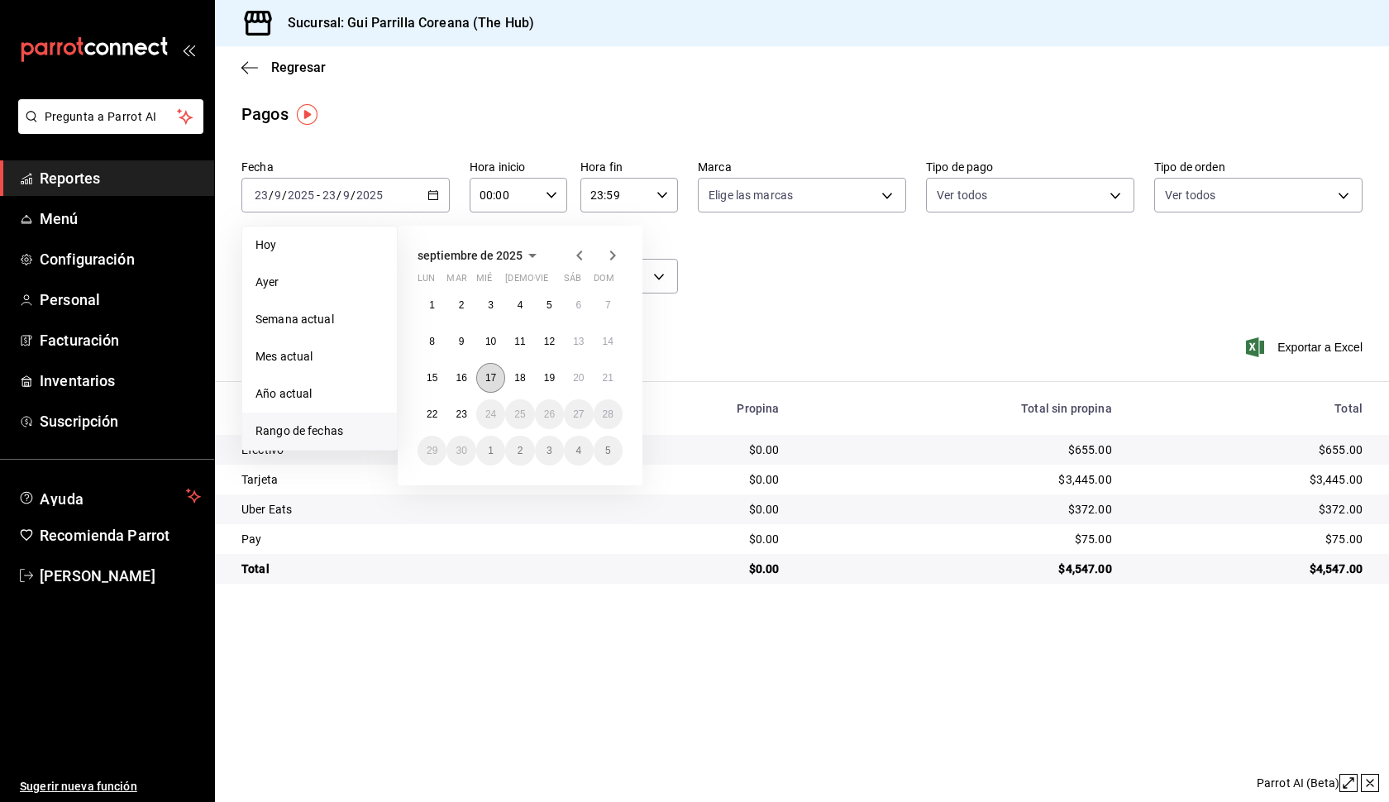
click at [493, 379] on abbr "17" at bounding box center [490, 378] width 11 height 12
click at [603, 379] on abbr "21" at bounding box center [608, 378] width 11 height 12
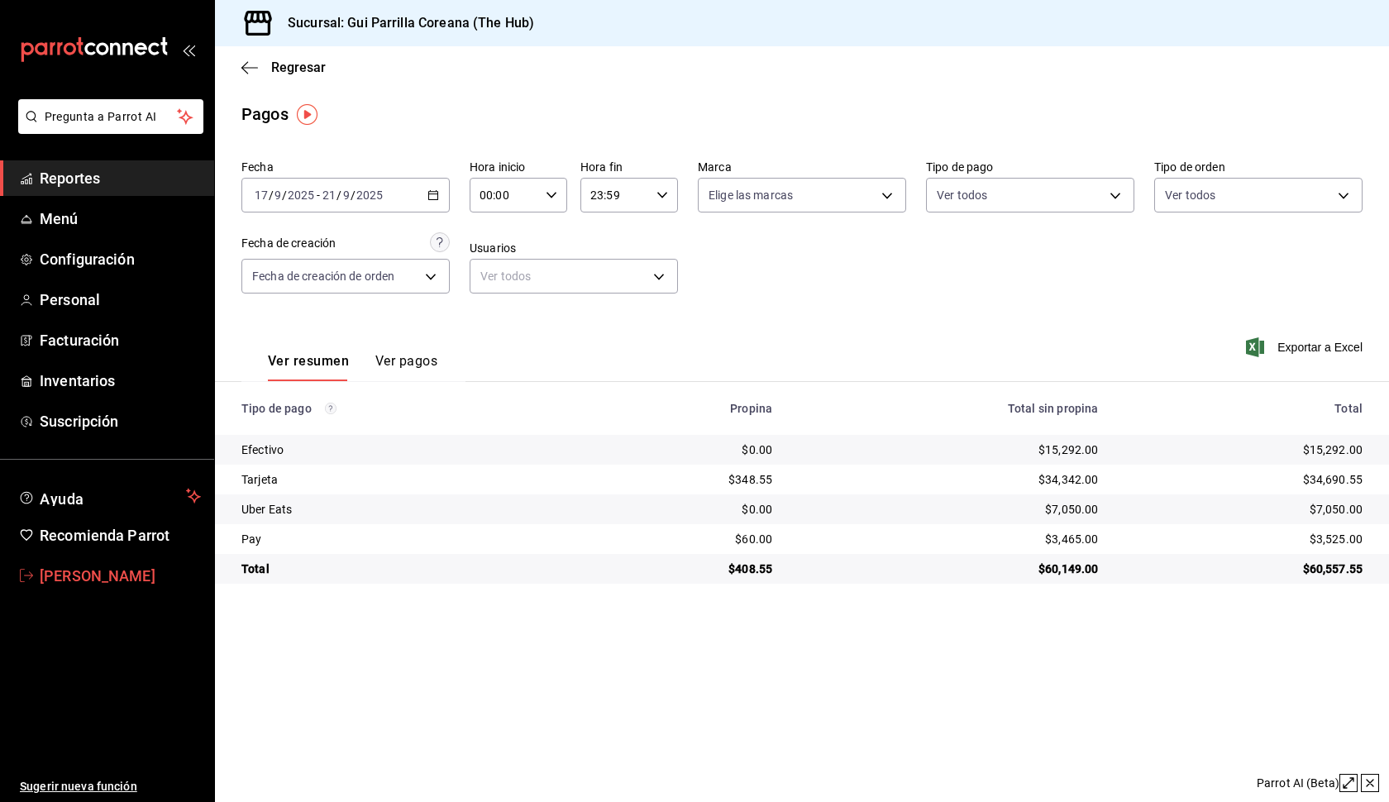
click at [106, 578] on span "[PERSON_NAME]" at bounding box center [120, 576] width 161 height 22
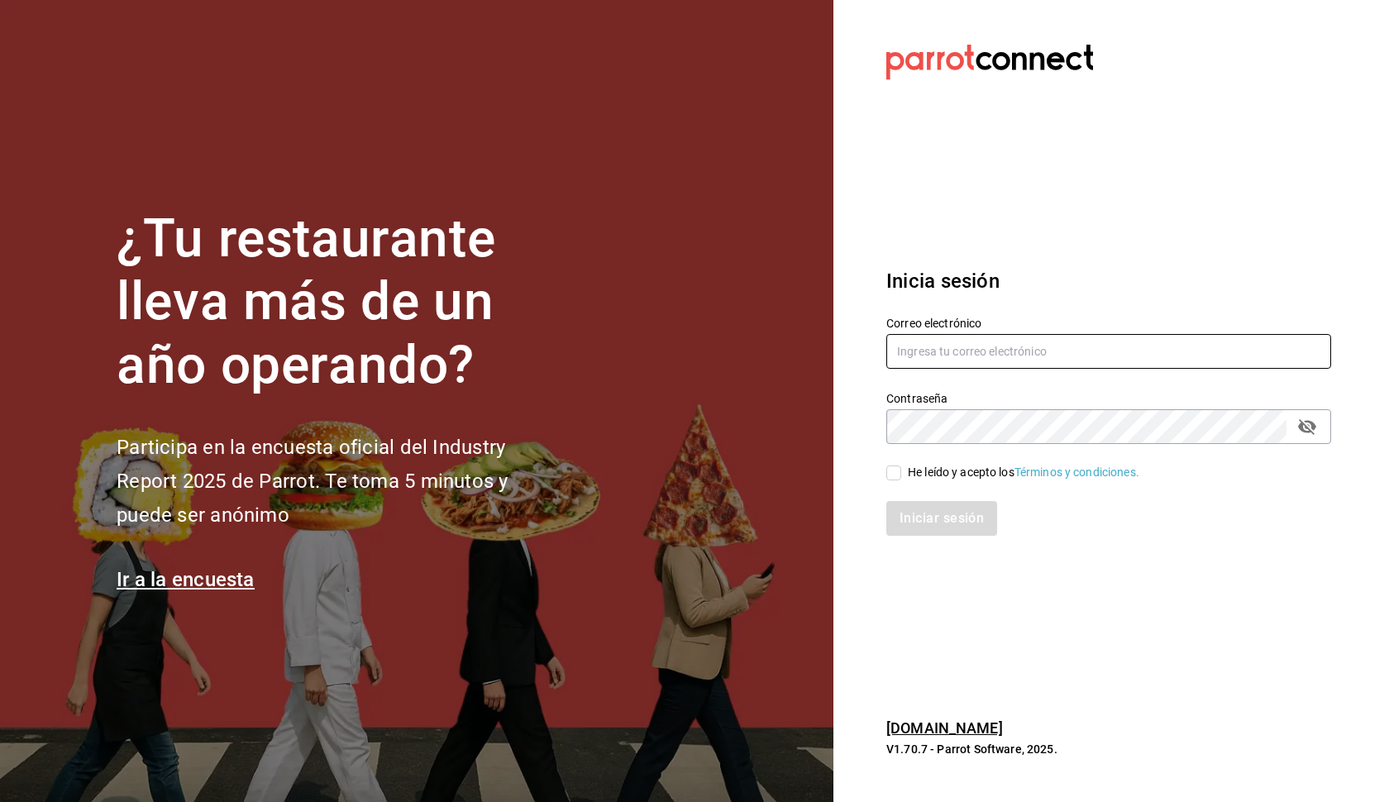
click at [1002, 355] on input "text" at bounding box center [1108, 351] width 445 height 35
type input "aacevedogarcia0@gmail.com"
click at [902, 476] on span "He leído y acepto los Términos y condiciones." at bounding box center [1020, 472] width 238 height 17
click at [901, 476] on input "He leído y acepto los Términos y condiciones." at bounding box center [893, 472] width 15 height 15
checkbox input "true"
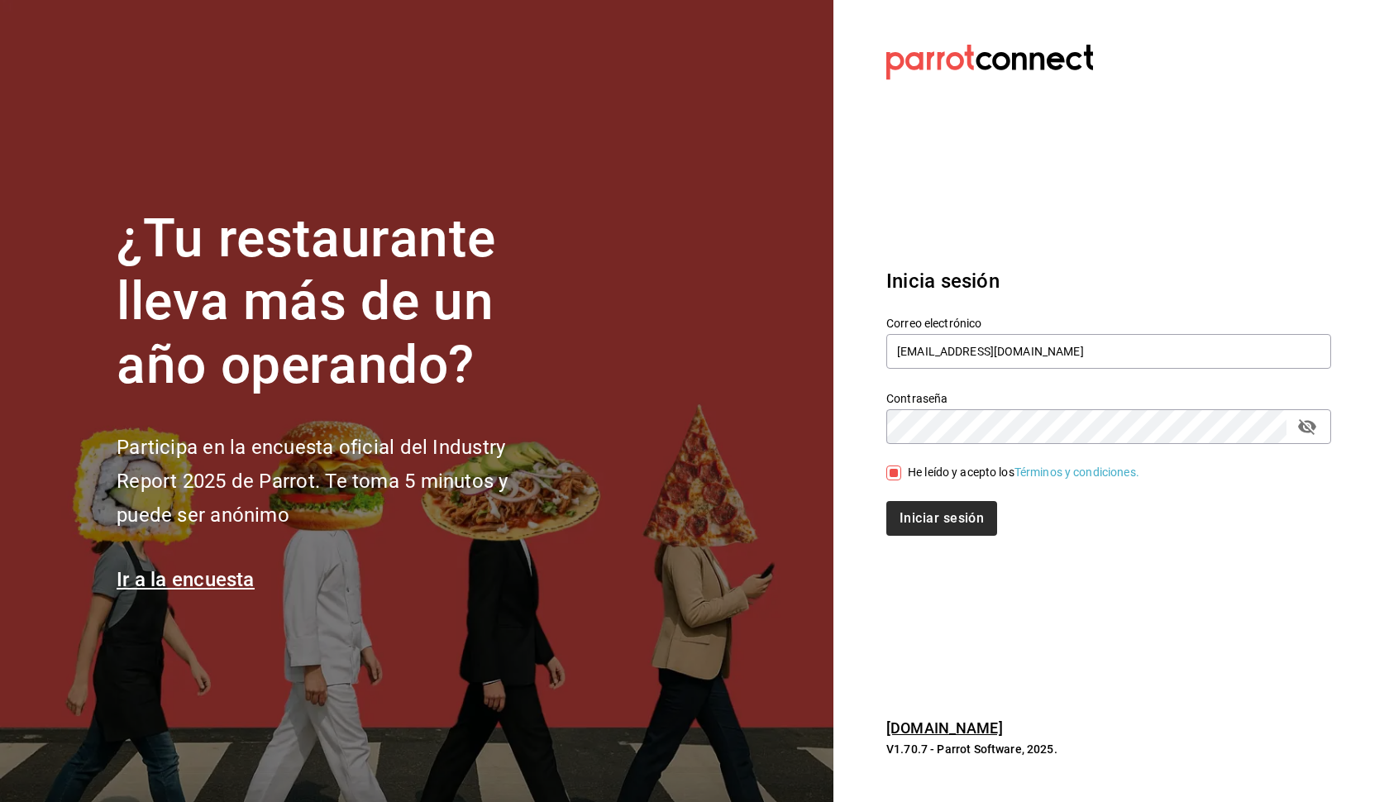
click at [953, 521] on button "Iniciar sesión" at bounding box center [941, 518] width 111 height 35
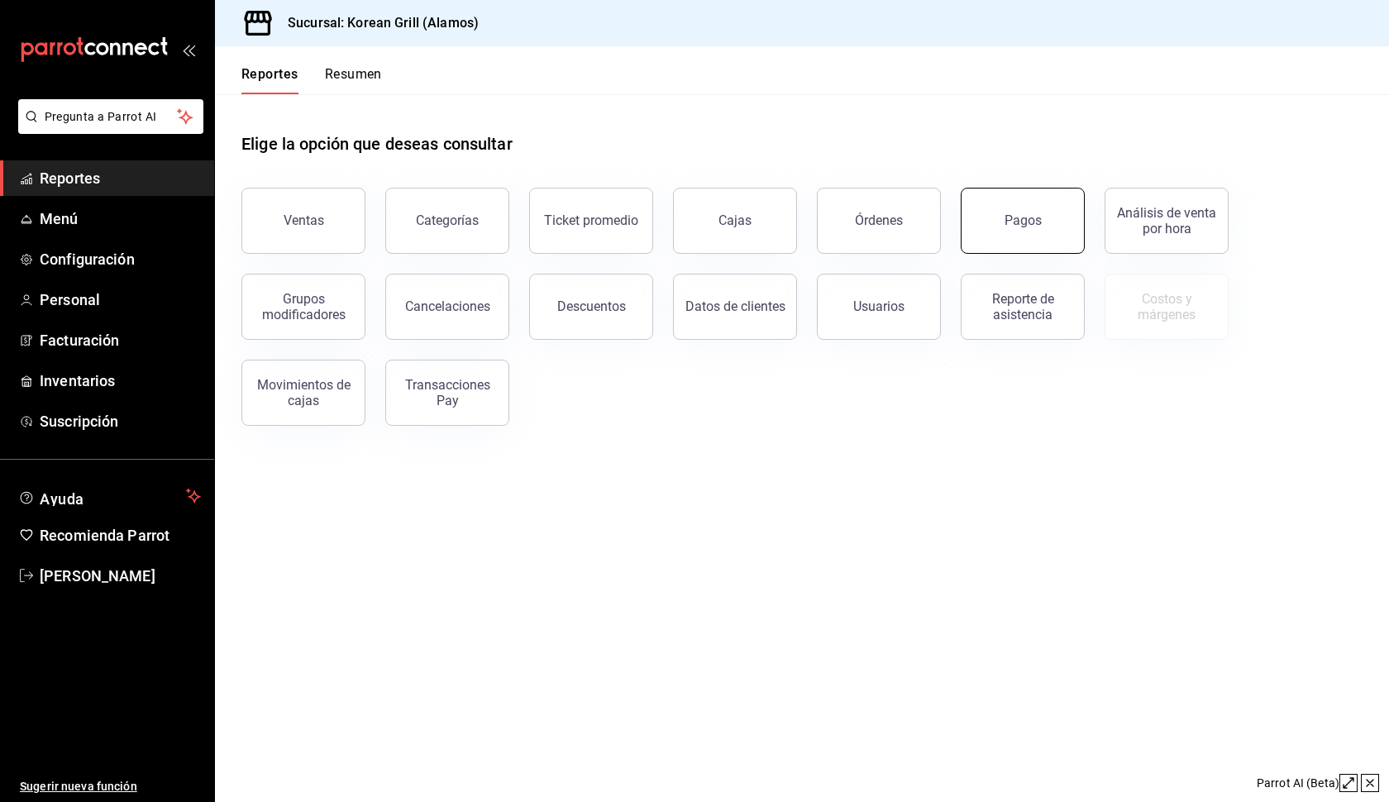
click at [1012, 231] on button "Pagos" at bounding box center [1023, 221] width 124 height 66
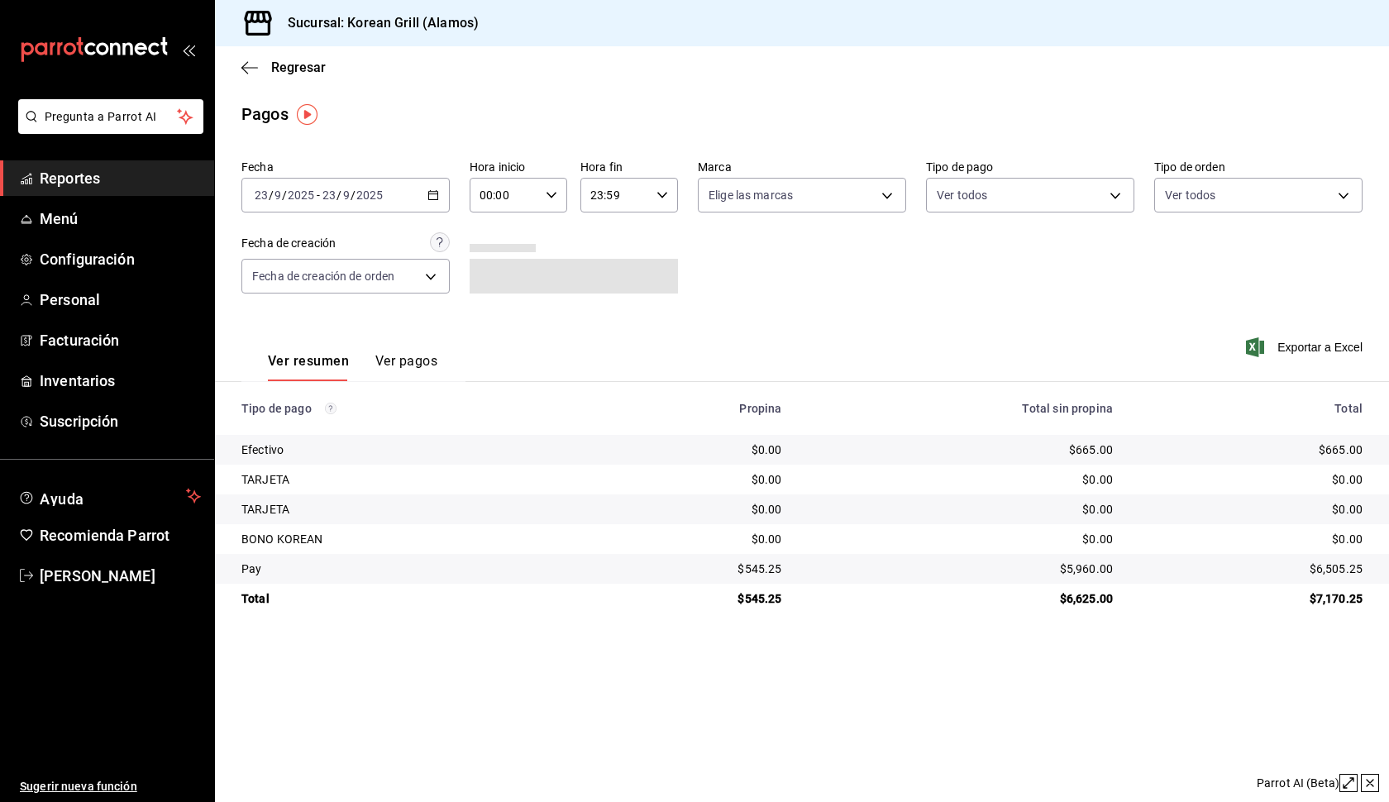
click at [435, 198] on icon "button" at bounding box center [433, 195] width 12 height 12
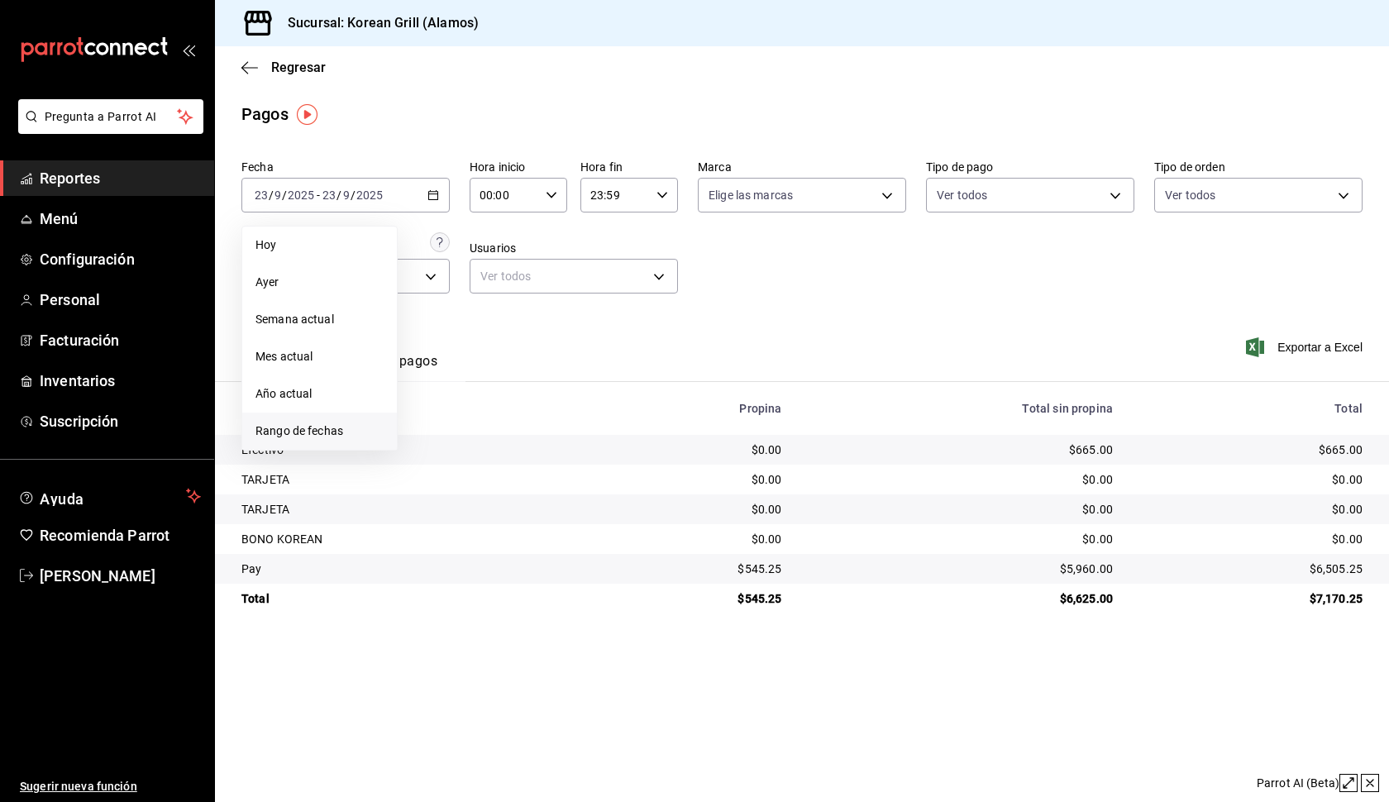
click at [327, 427] on span "Rango de fechas" at bounding box center [319, 430] width 128 height 17
click at [488, 377] on abbr "17" at bounding box center [490, 378] width 11 height 12
click at [611, 377] on abbr "21" at bounding box center [608, 378] width 11 height 12
